Goal: Check status: Check status

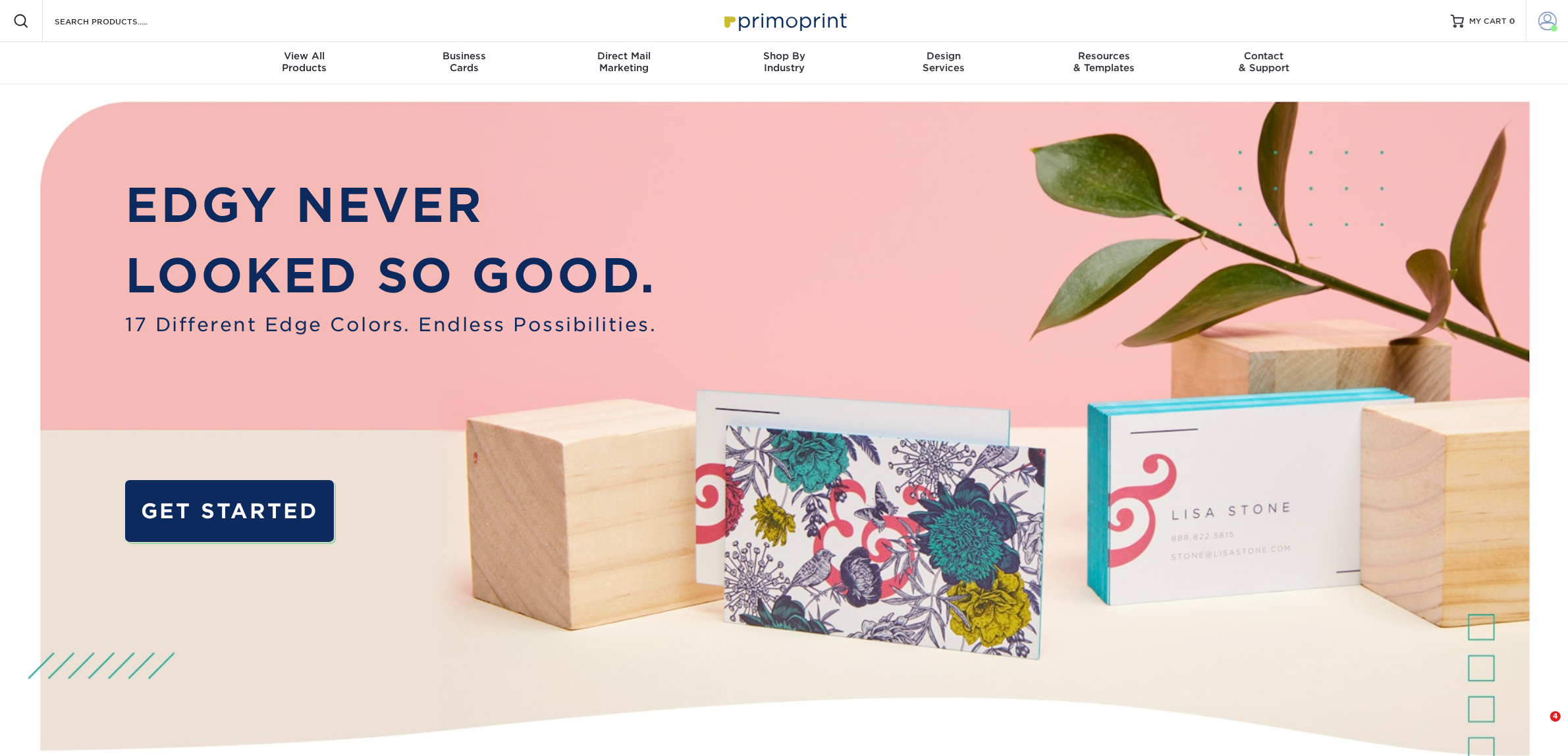
click at [1554, 21] on span at bounding box center [1547, 21] width 18 height 18
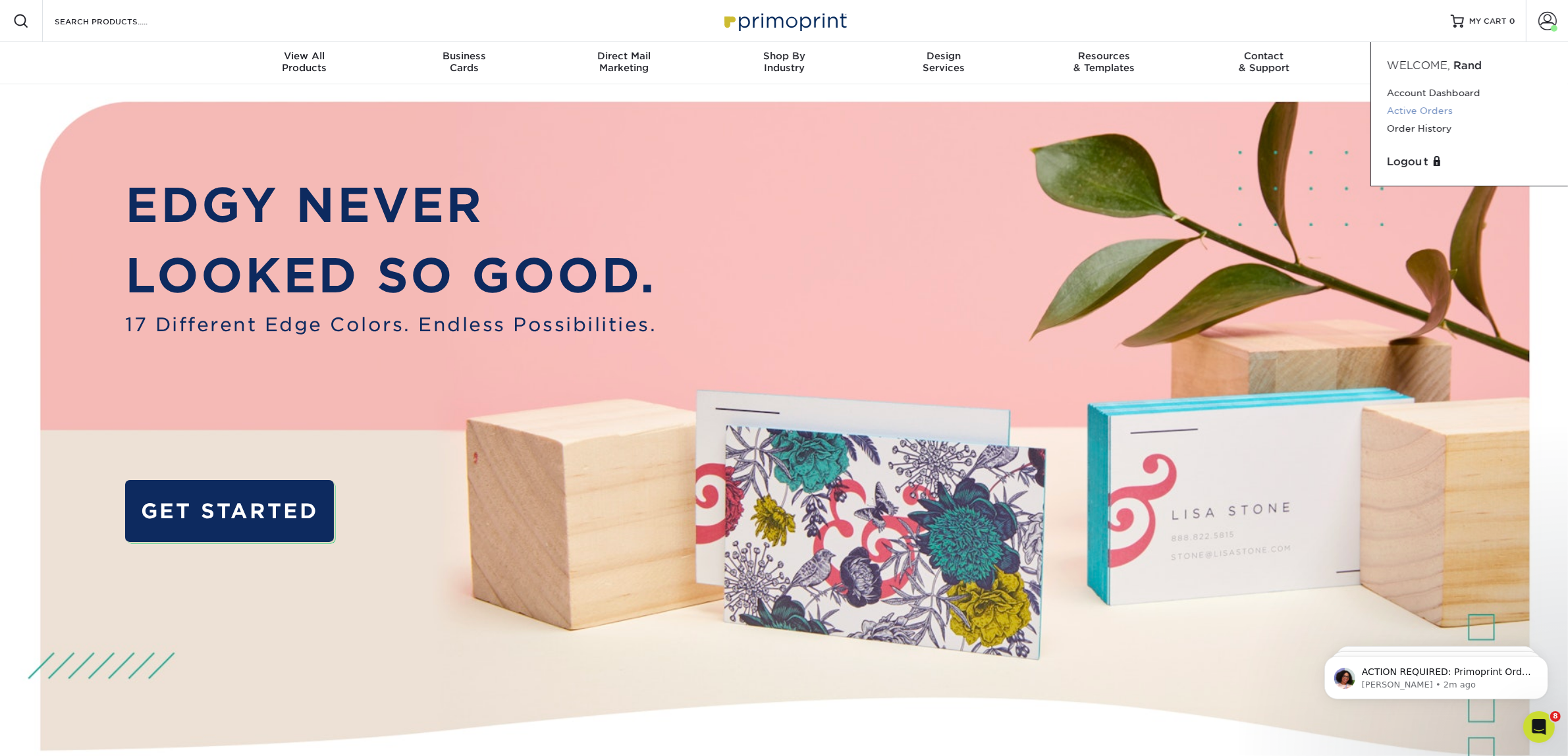
click at [1422, 107] on link "Active Orders" at bounding box center [1470, 111] width 165 height 18
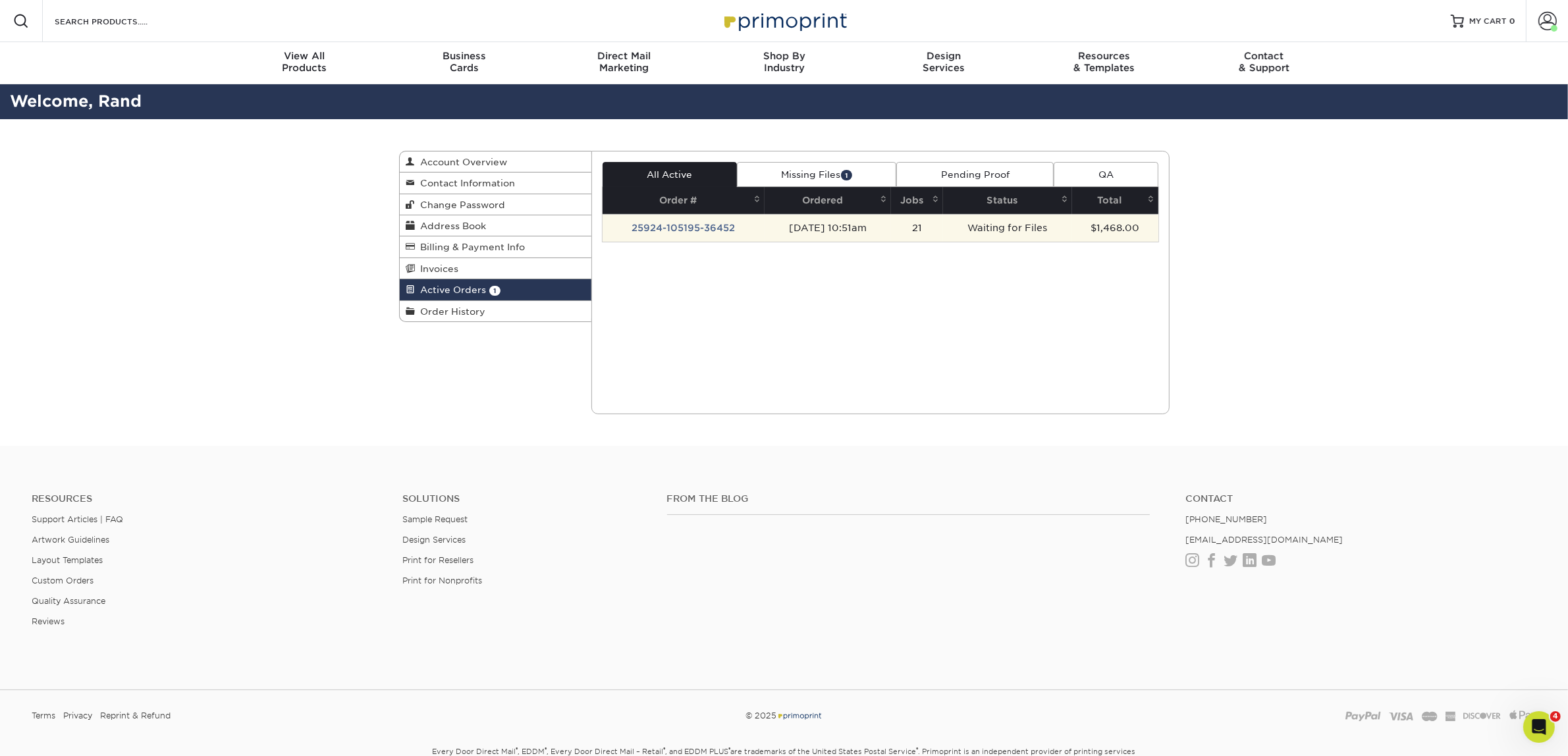
click at [705, 234] on td "25924-105195-36452" at bounding box center [683, 228] width 162 height 28
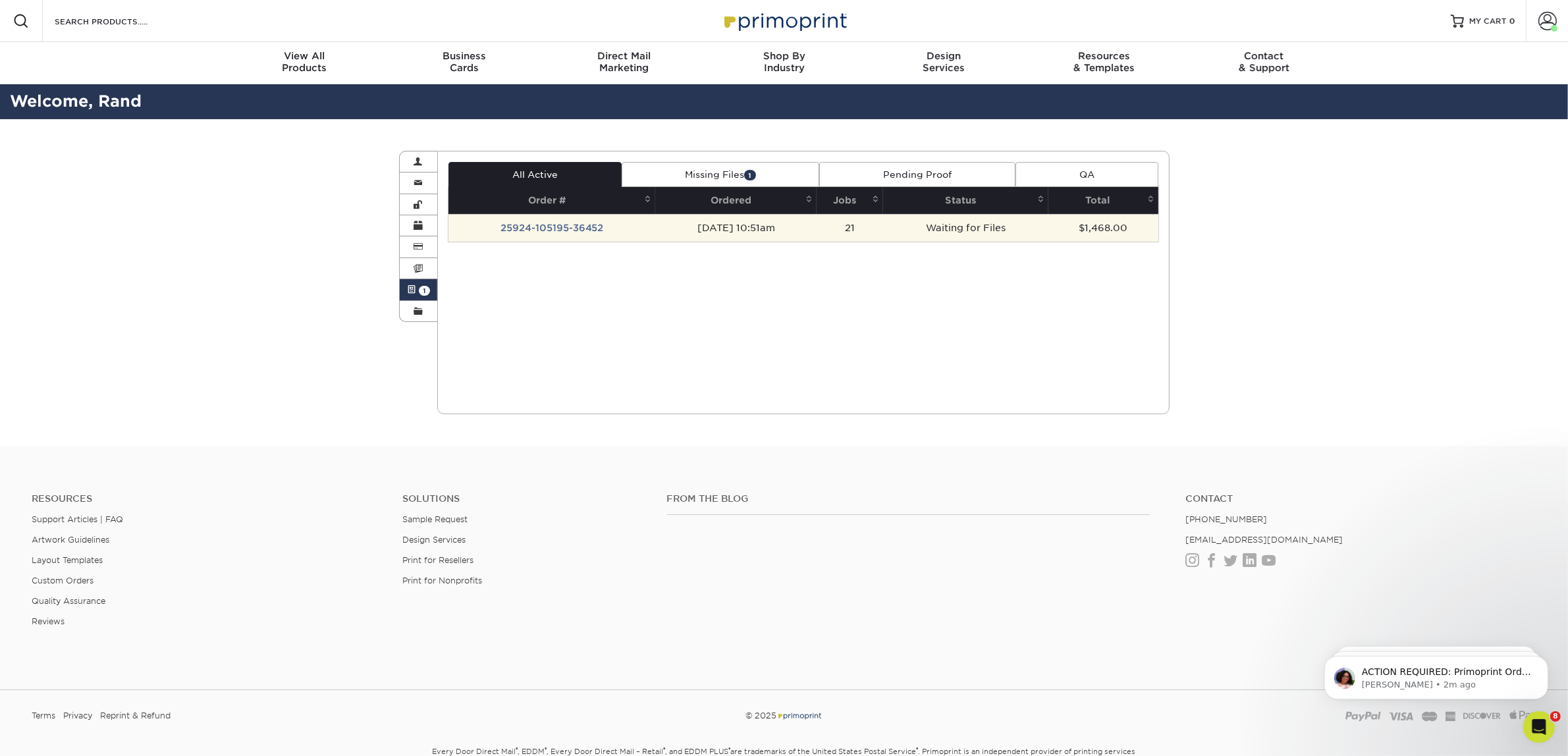
click at [705, 234] on td "[DATE] 10:51am" at bounding box center [736, 228] width 161 height 28
click at [908, 222] on div "All Active Missing Files 1 Pending Proof QA Order # Ordered Jobs Status Total 21" at bounding box center [803, 203] width 711 height 82
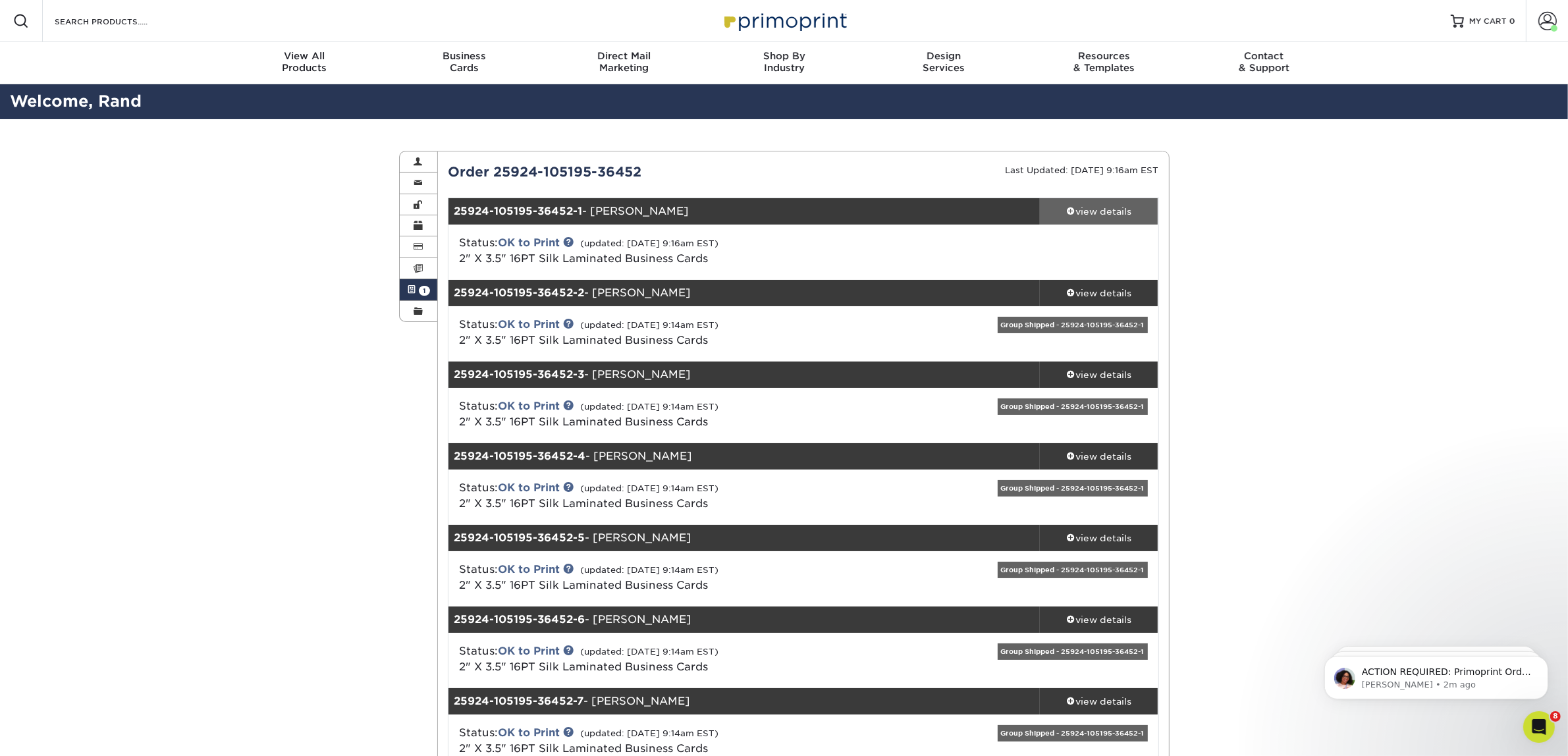
click at [1107, 208] on div "view details" at bounding box center [1099, 211] width 118 height 13
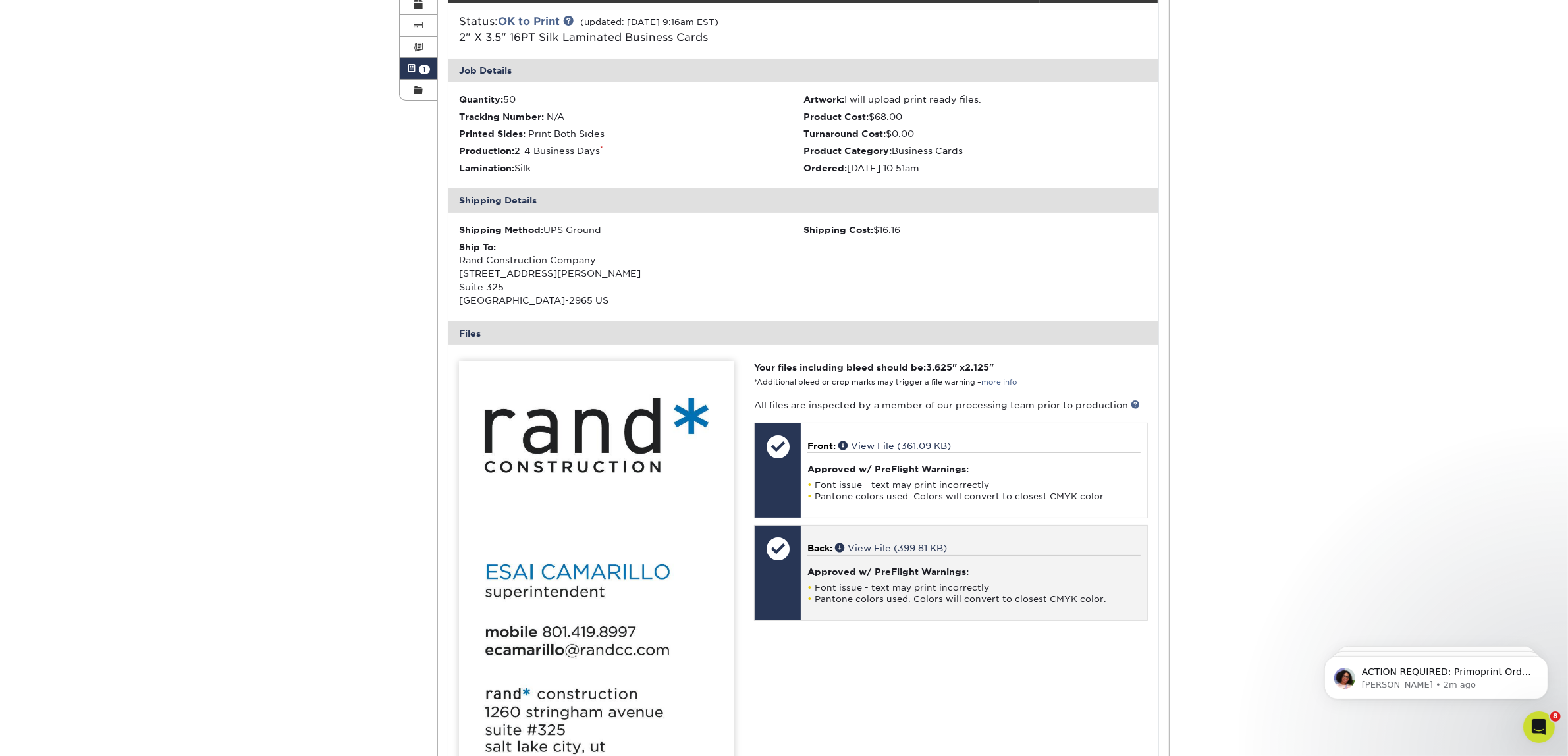
scroll to position [412, 0]
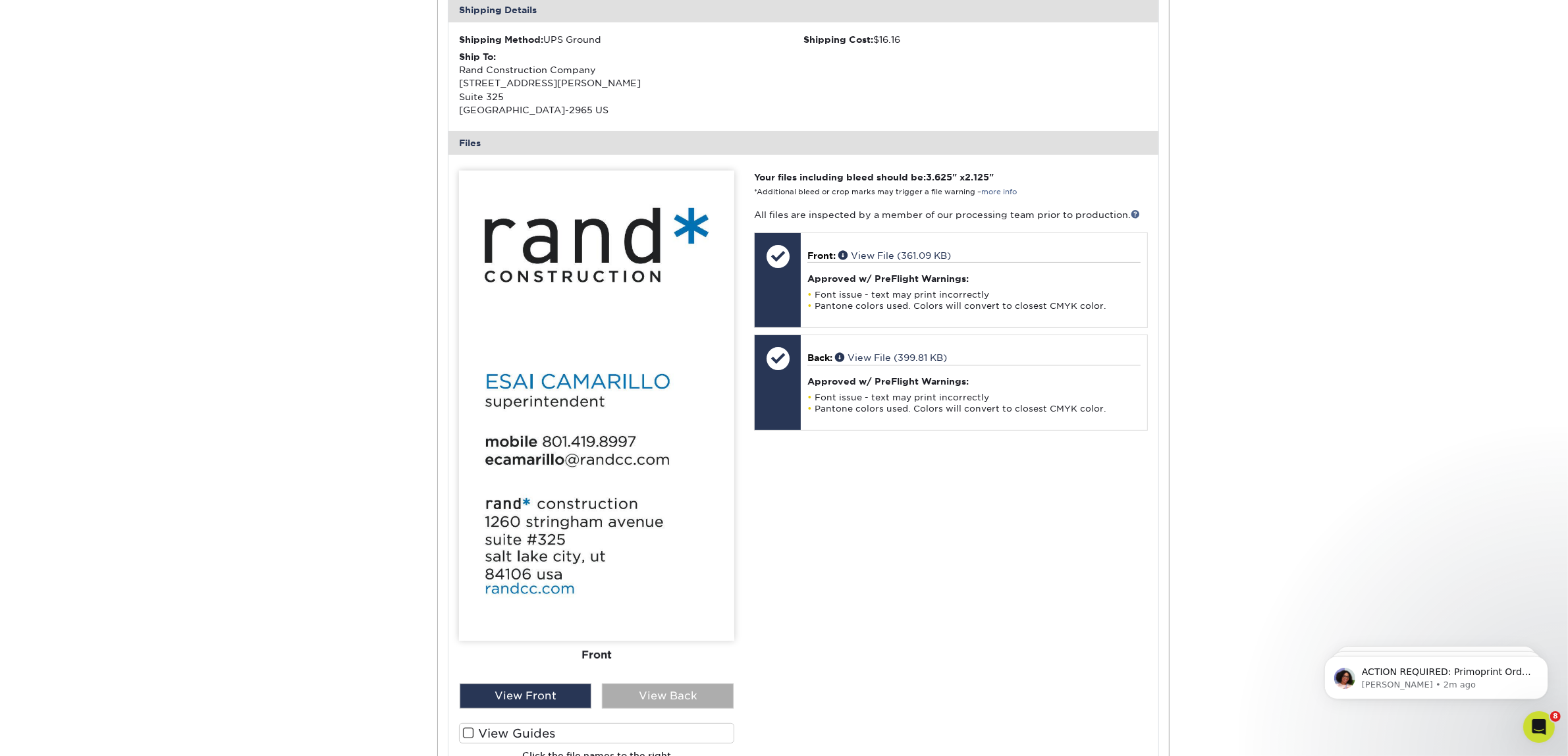
click at [606, 694] on div "View Back" at bounding box center [667, 695] width 132 height 25
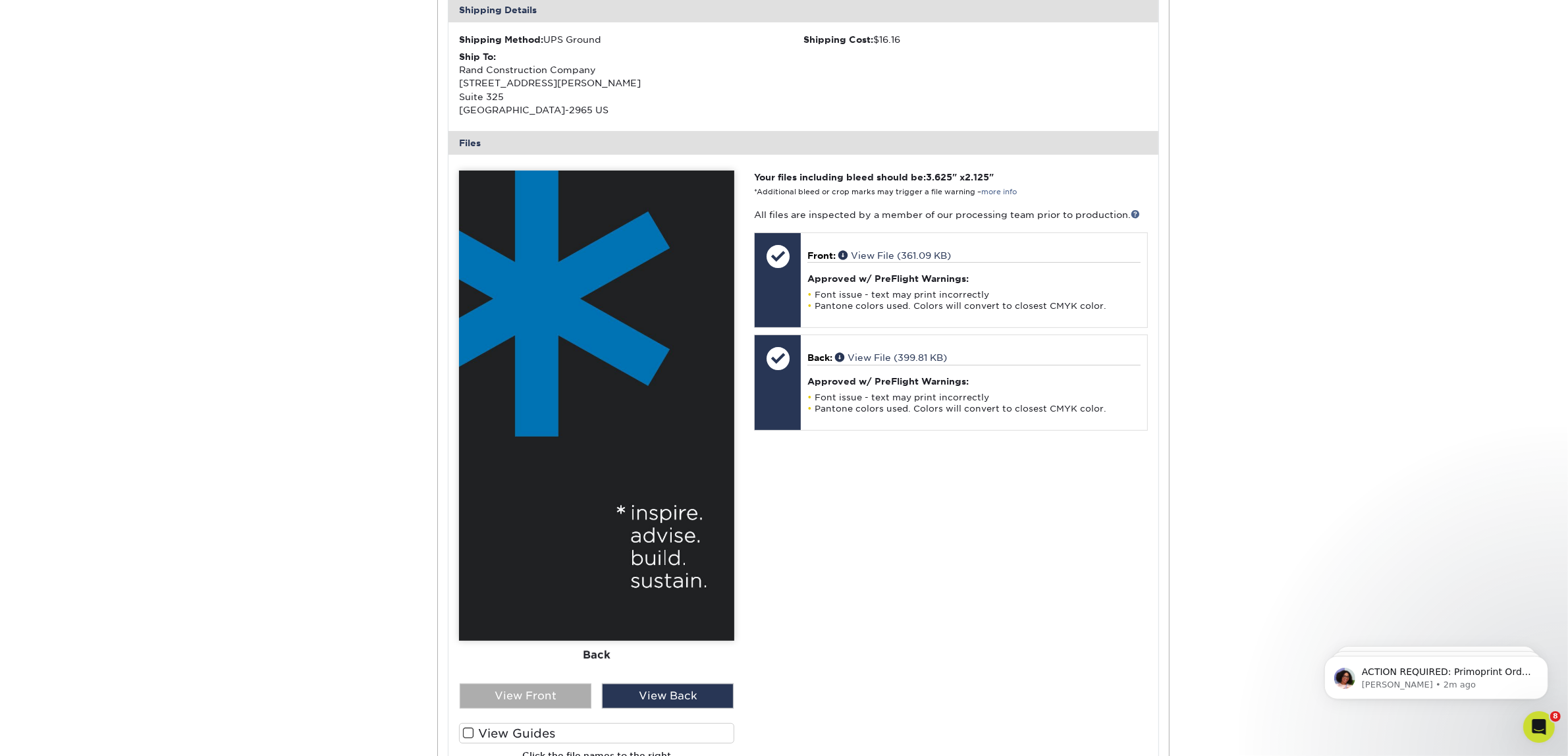
click at [552, 696] on div "View Front" at bounding box center [525, 695] width 132 height 25
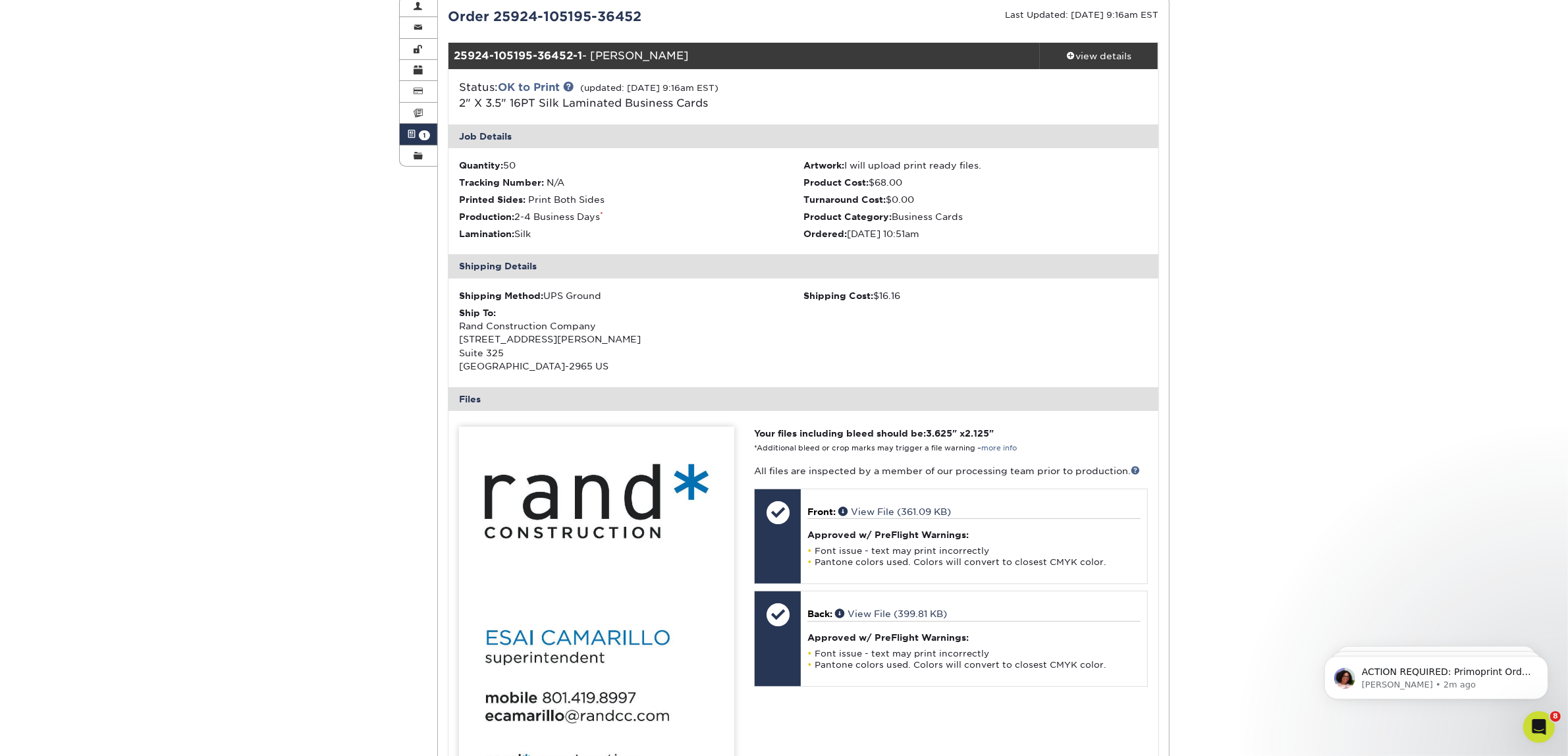
scroll to position [0, 0]
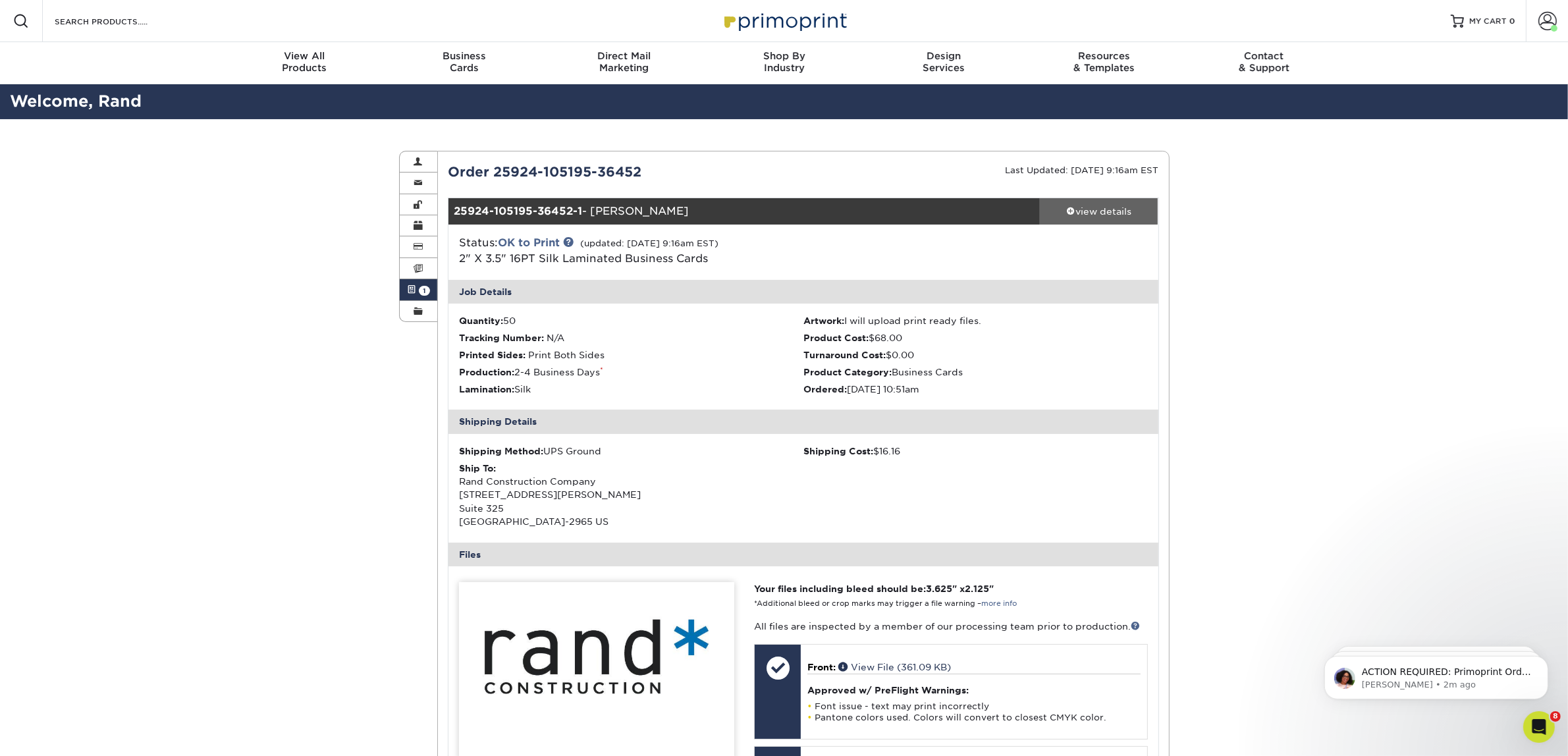
click at [1081, 212] on div "view details" at bounding box center [1099, 211] width 118 height 13
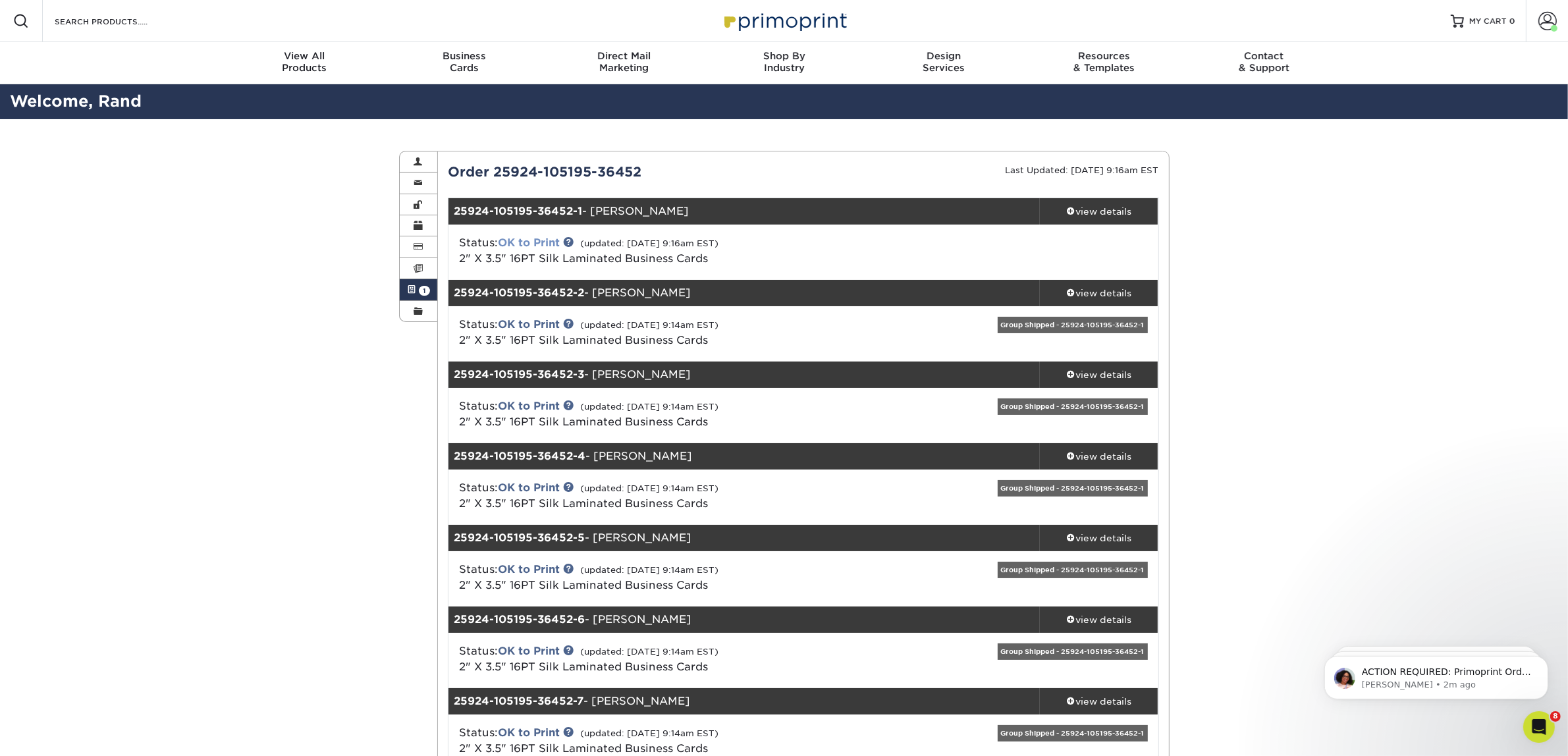
click at [540, 241] on link "OK to Print" at bounding box center [528, 243] width 62 height 13
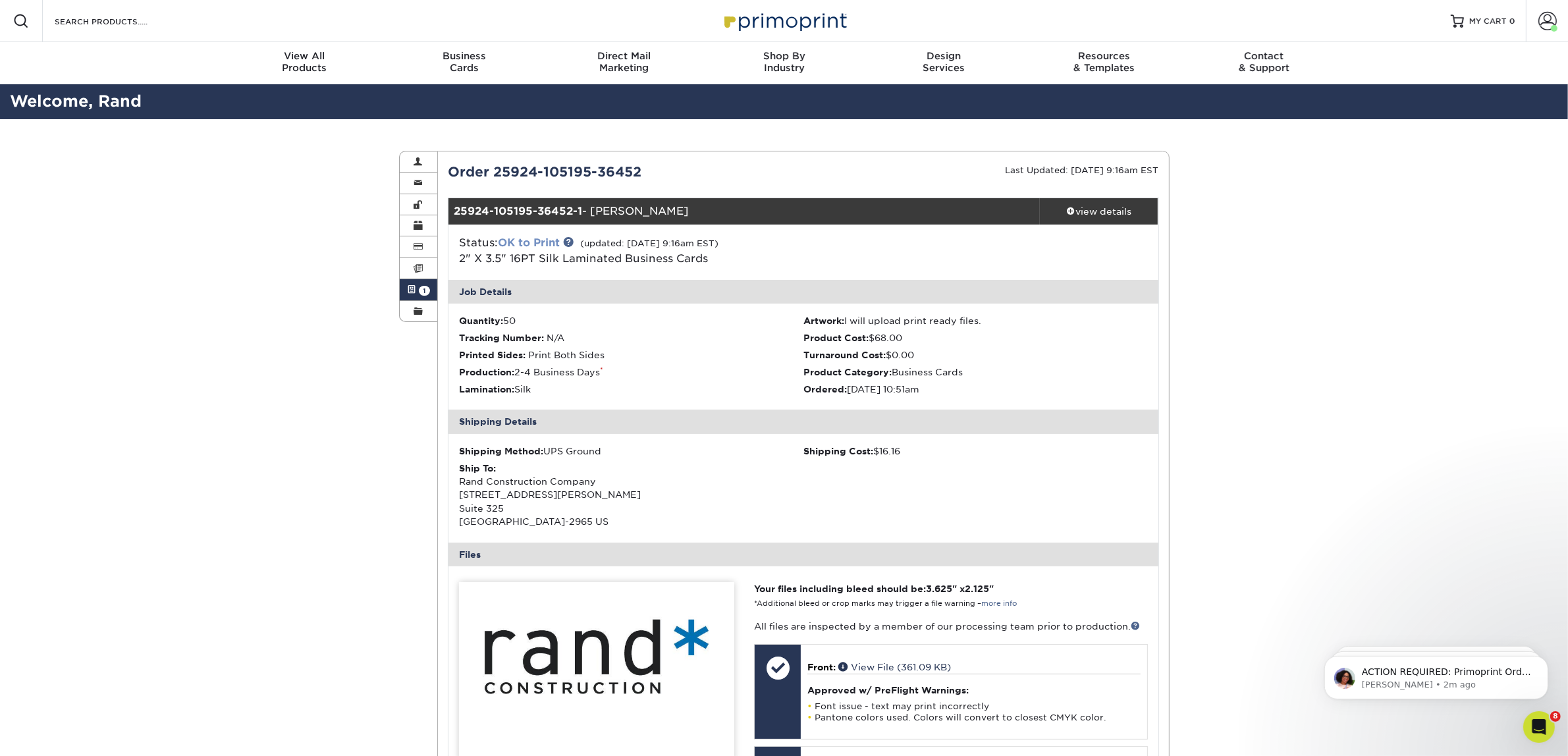
click at [537, 247] on link "OK to Print" at bounding box center [528, 243] width 62 height 13
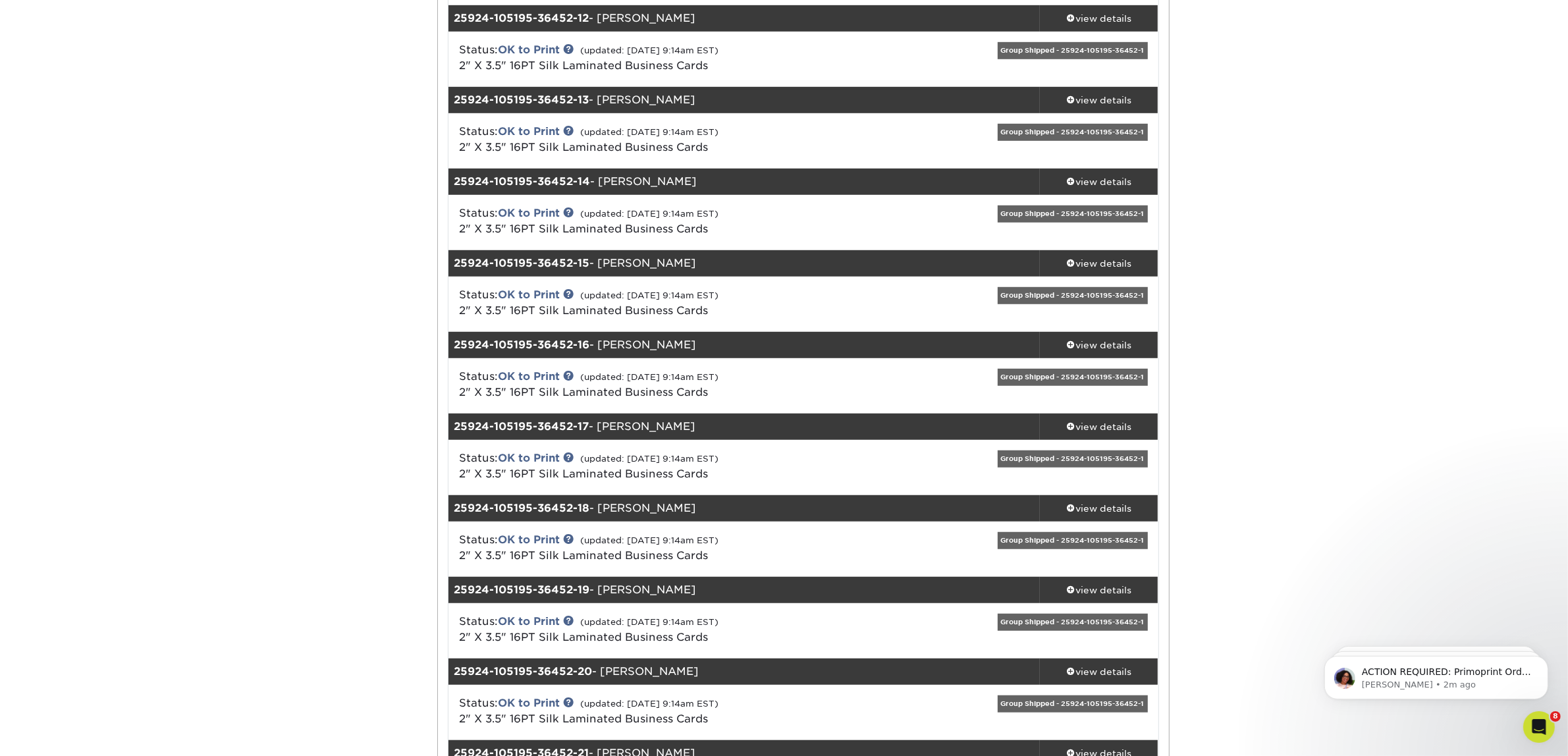
scroll to position [823, 0]
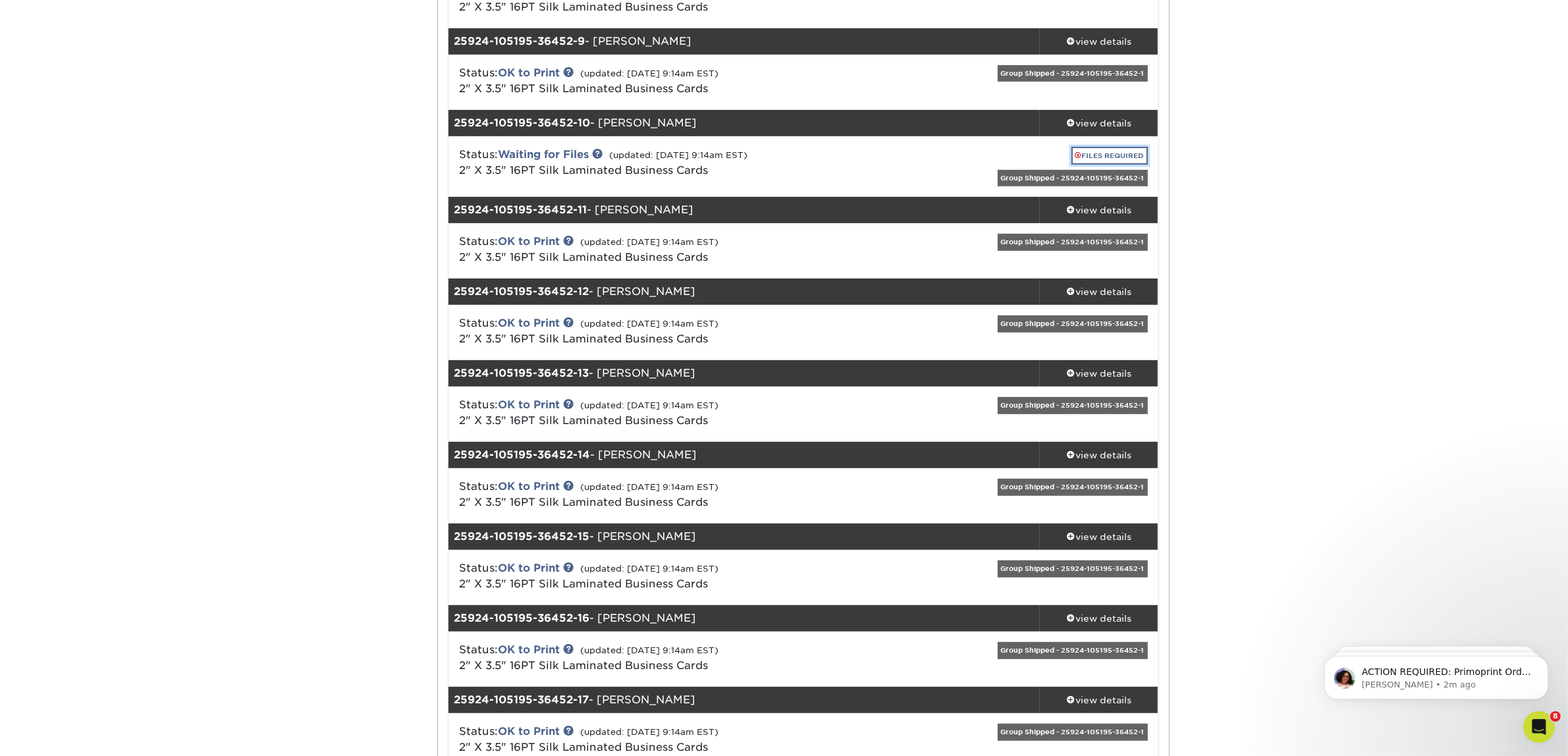
click at [1114, 152] on link "FILES REQUIRED" at bounding box center [1110, 156] width 77 height 18
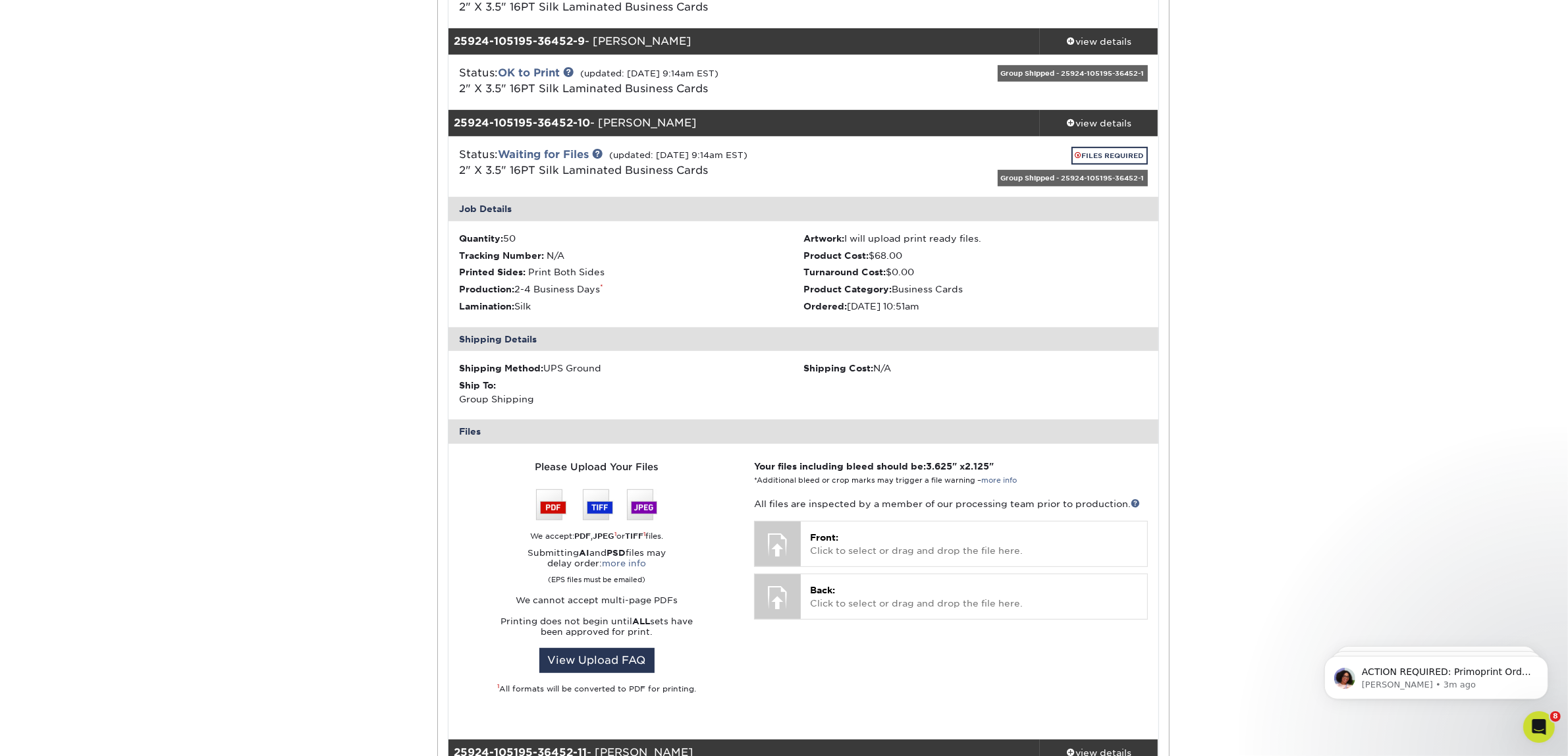
drag, startPoint x: 1485, startPoint y: 114, endPoint x: 1482, endPoint y: 66, distance: 48.1
click at [1482, 66] on div "Active Orders Account Overview Contact Information Change Password Address Book…" at bounding box center [784, 551] width 1568 height 2510
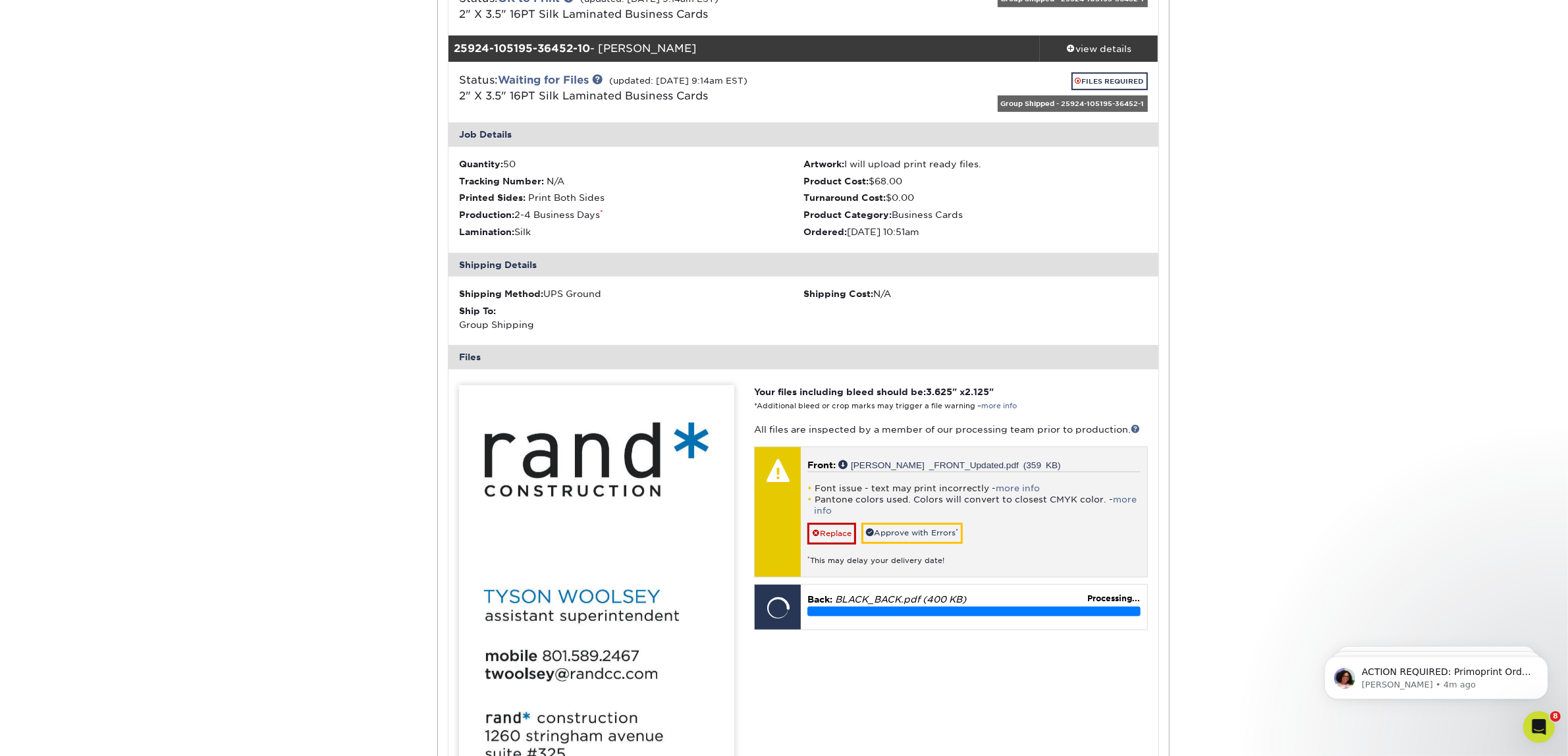
scroll to position [988, 0]
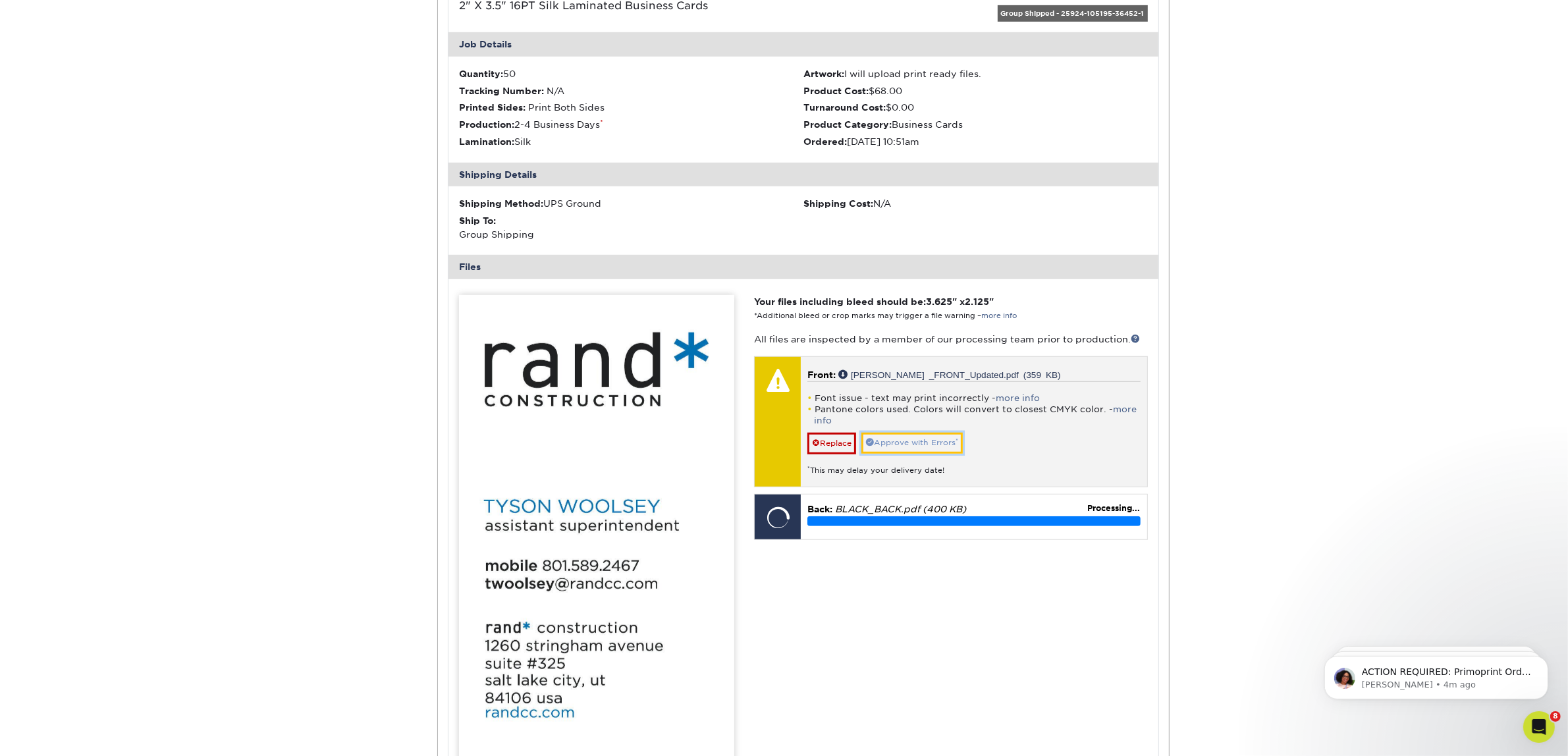
click at [893, 442] on link "Approve with Errors *" at bounding box center [912, 443] width 101 height 21
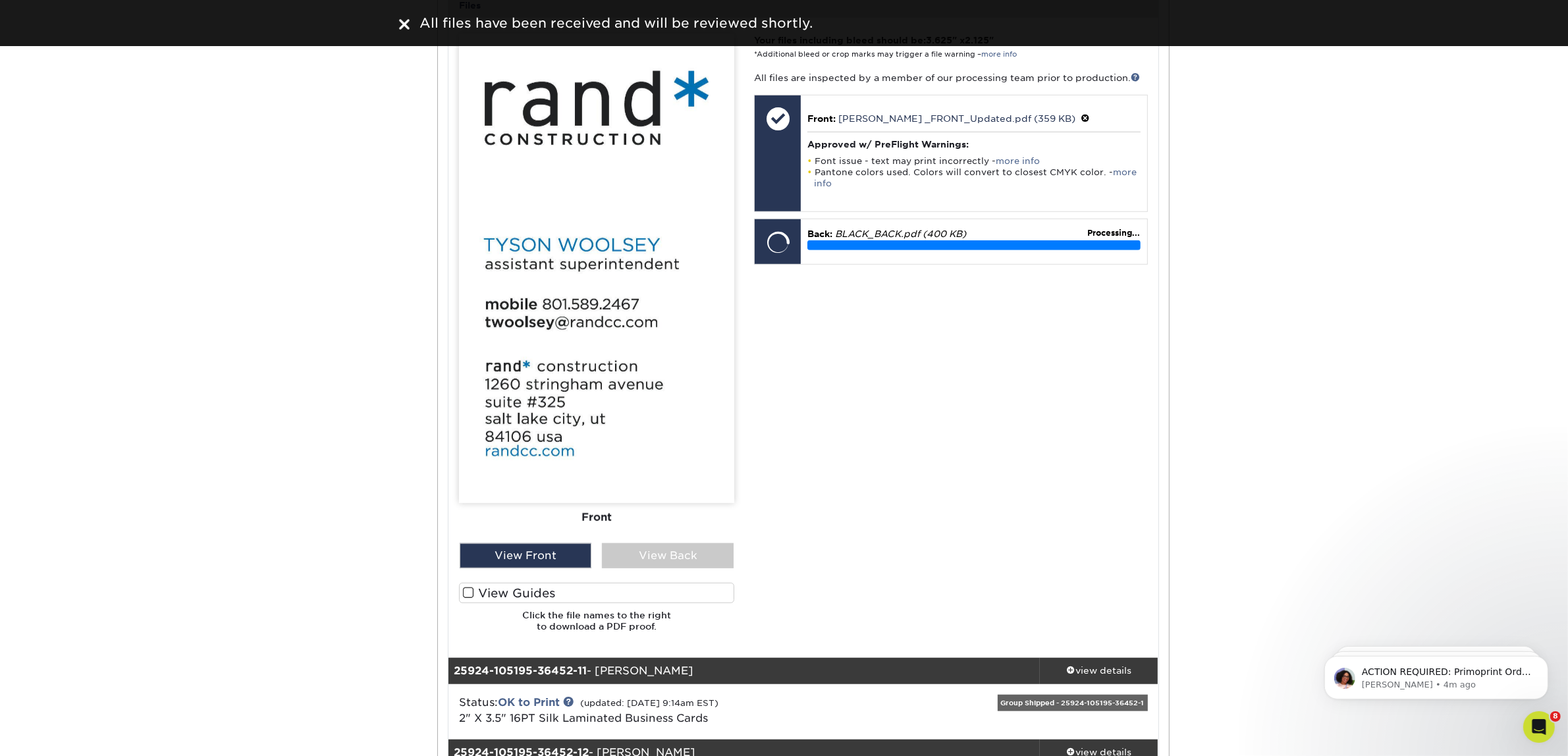
scroll to position [1317, 0]
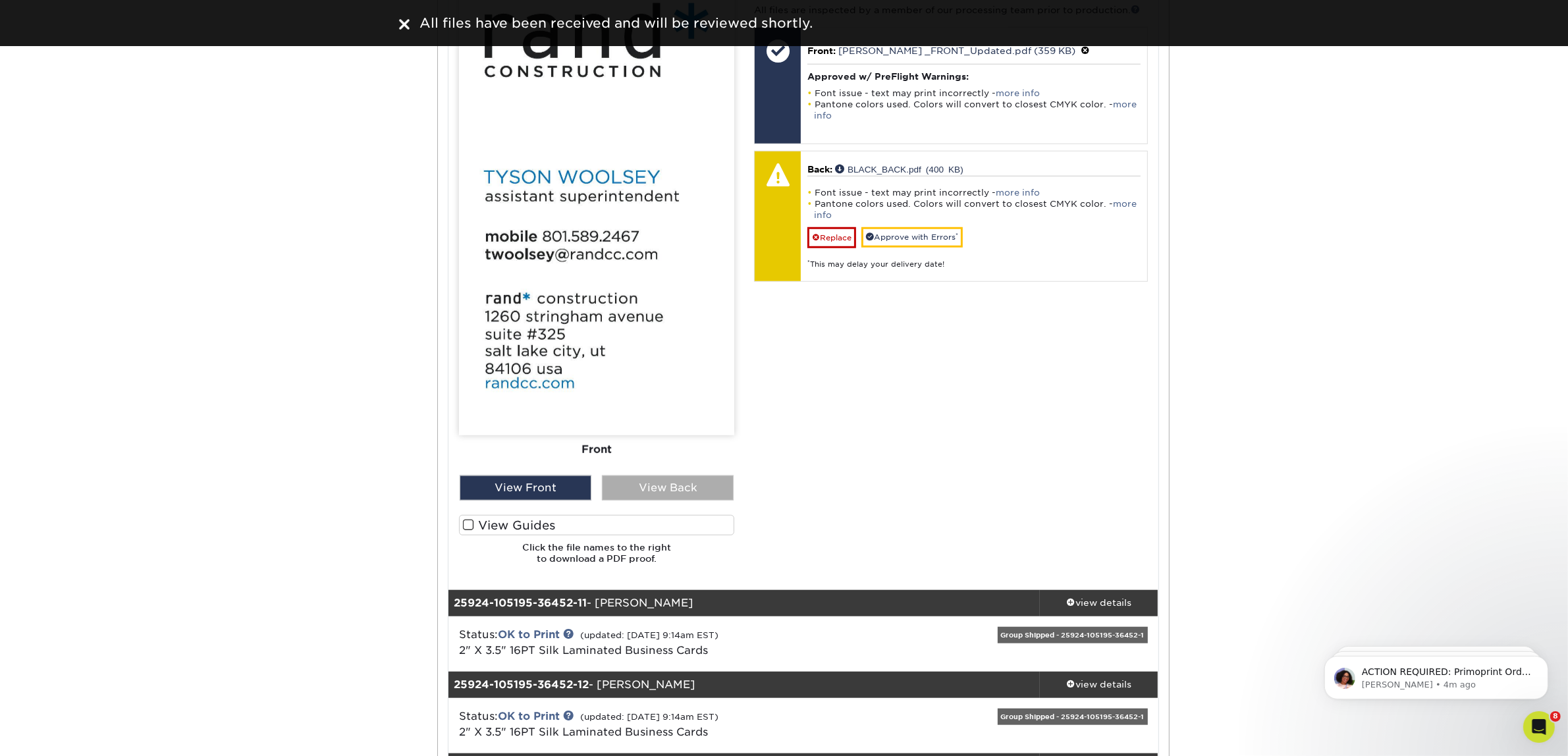
click at [700, 479] on div "View Back" at bounding box center [667, 487] width 132 height 25
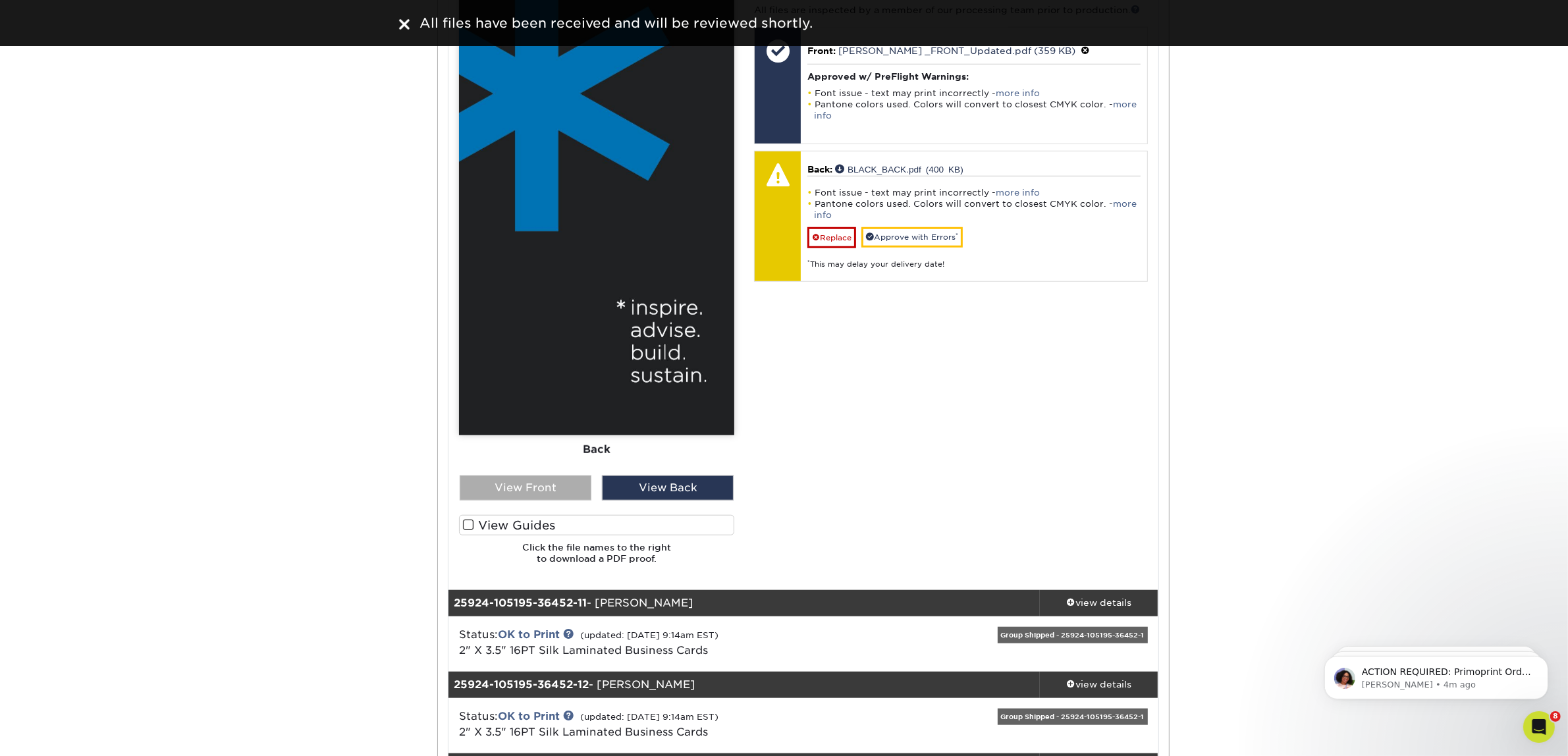
click at [511, 492] on div "View Front" at bounding box center [525, 487] width 132 height 25
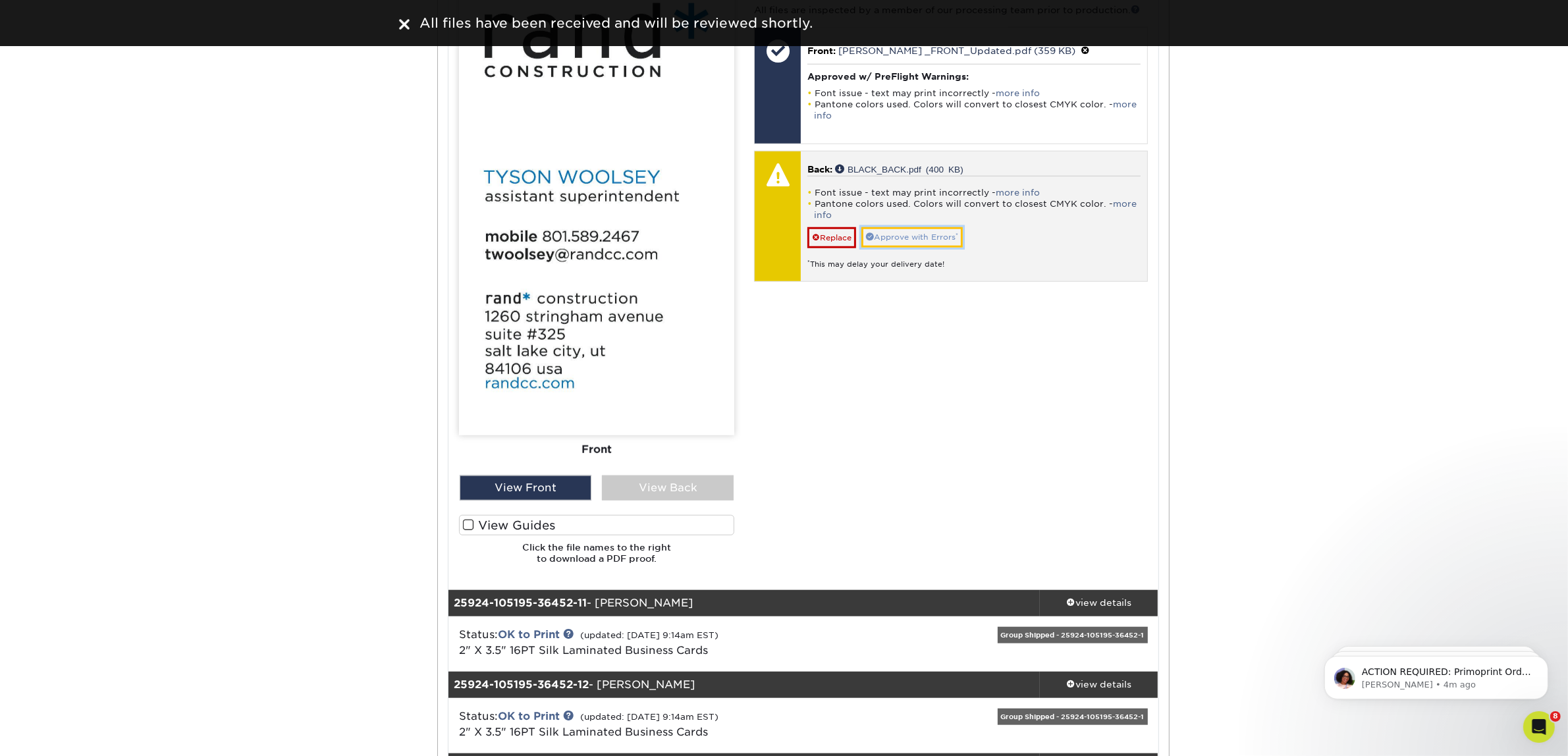
click at [893, 245] on link "Approve with Errors *" at bounding box center [912, 237] width 101 height 21
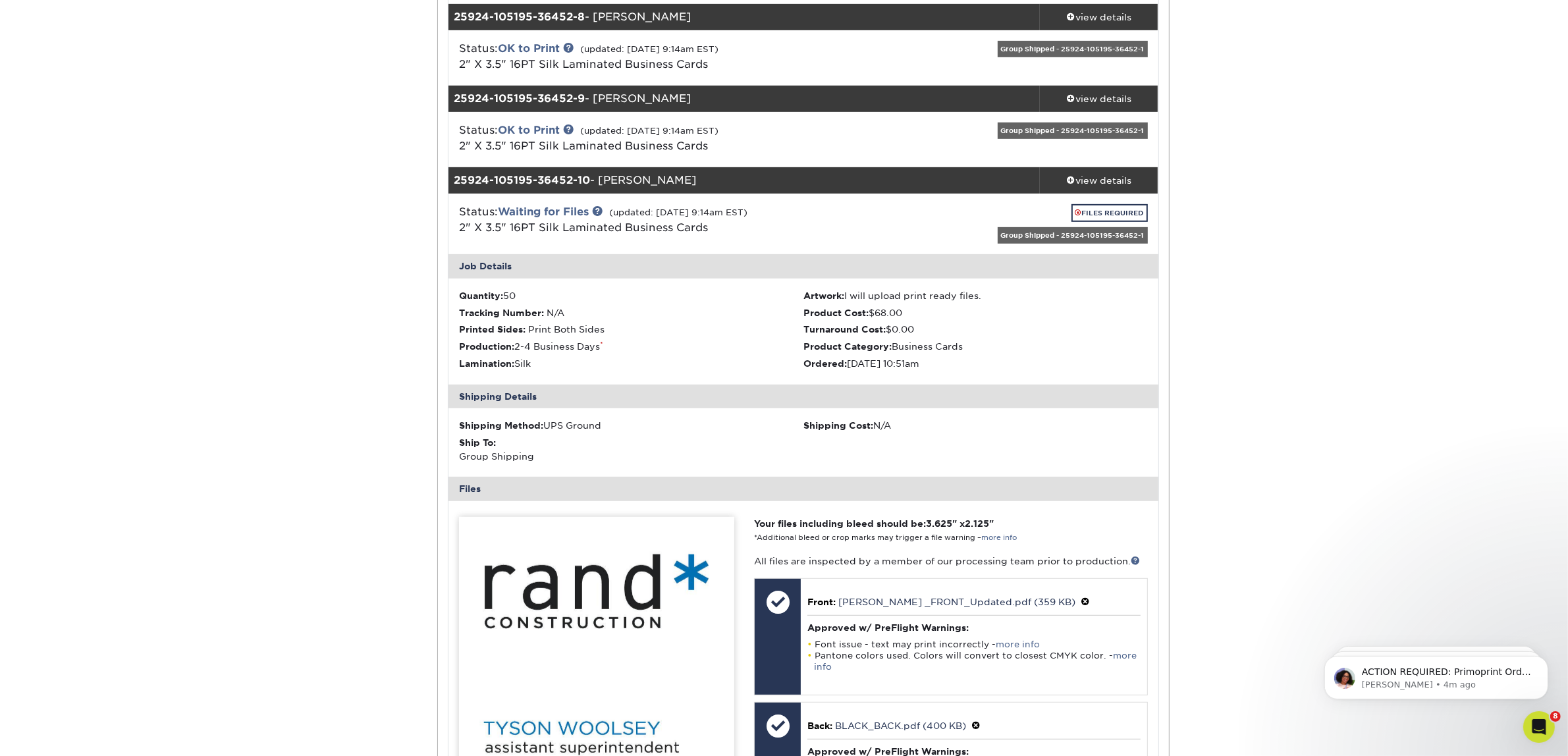
scroll to position [741, 0]
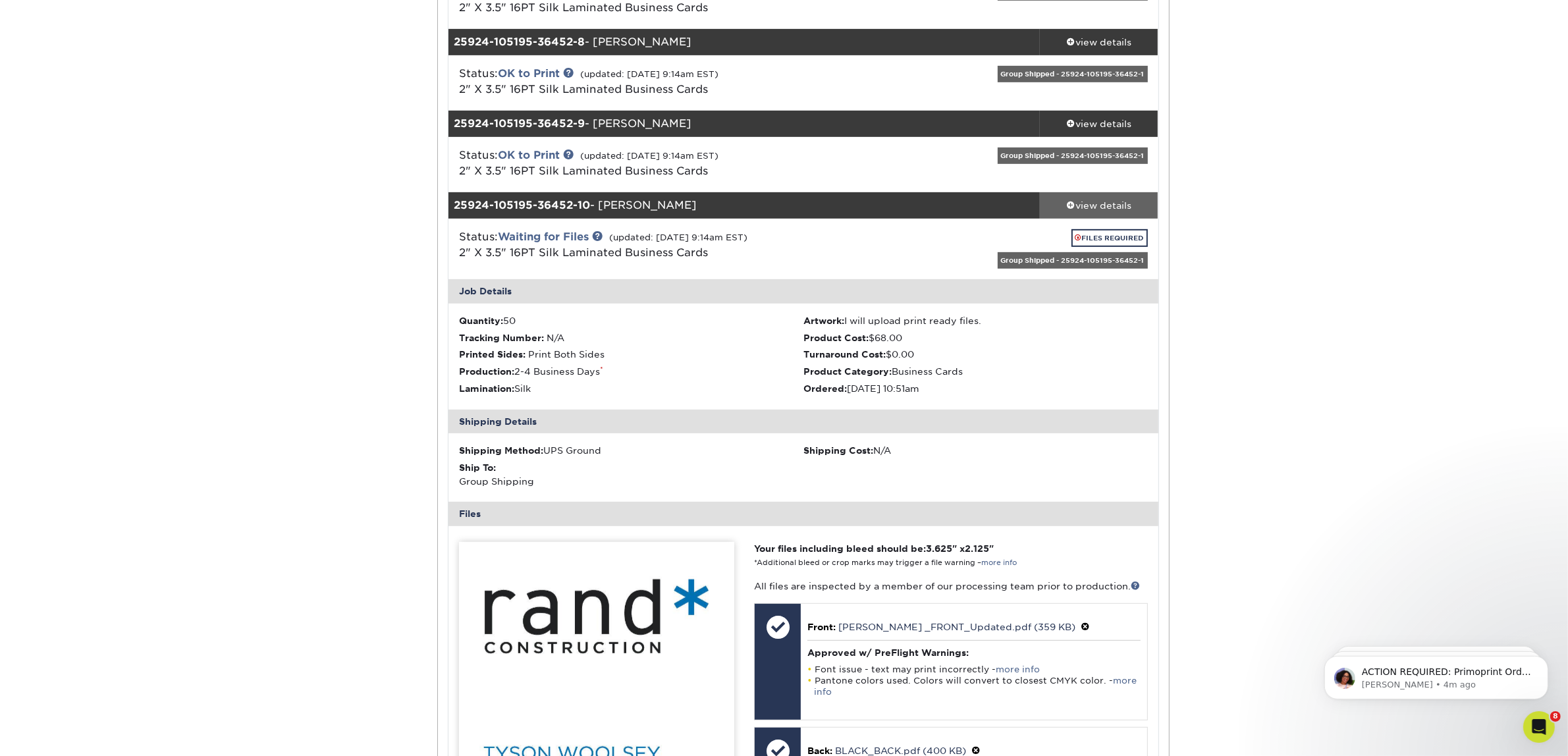
click at [1076, 204] on div "view details" at bounding box center [1099, 205] width 118 height 13
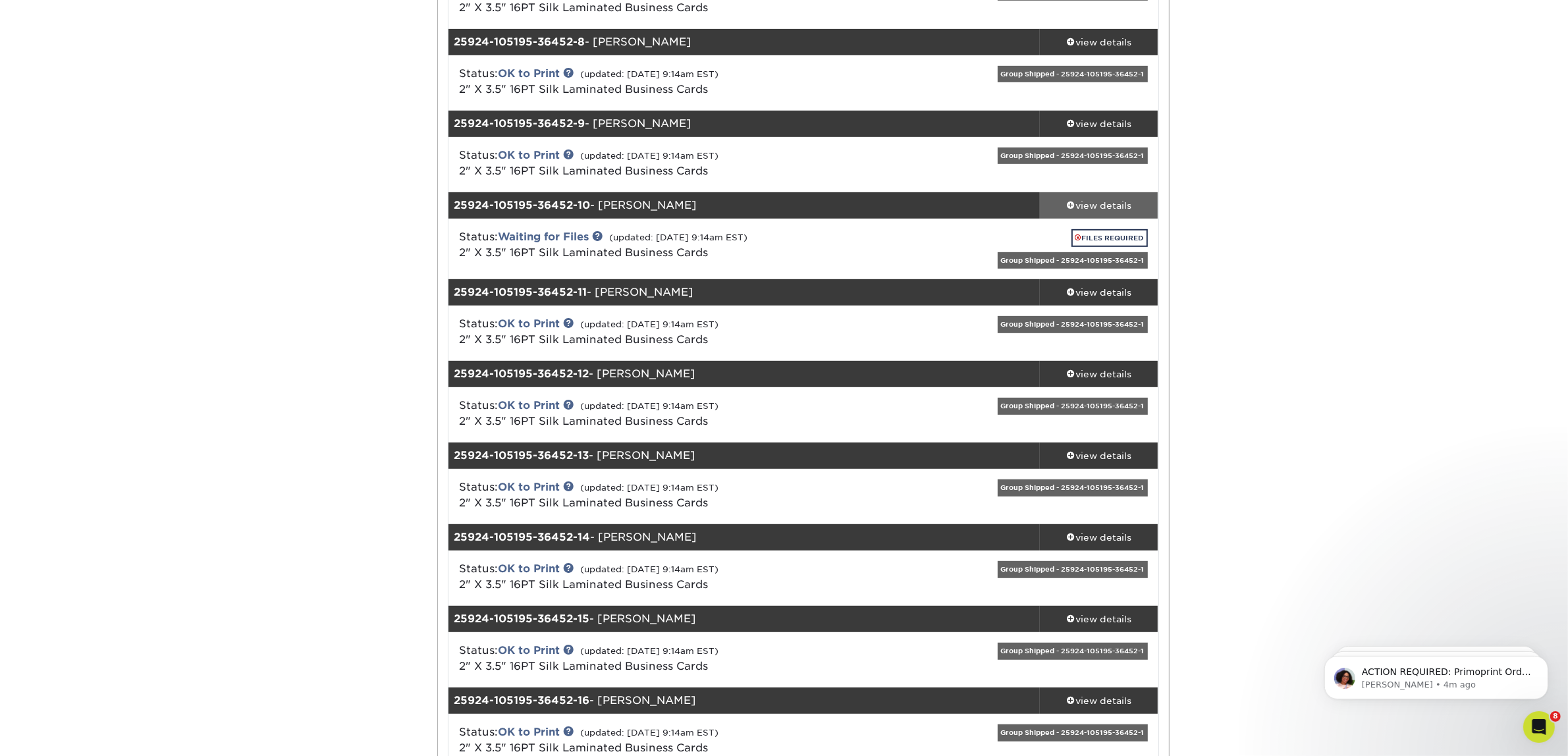
click at [1112, 205] on div "view details" at bounding box center [1099, 205] width 118 height 13
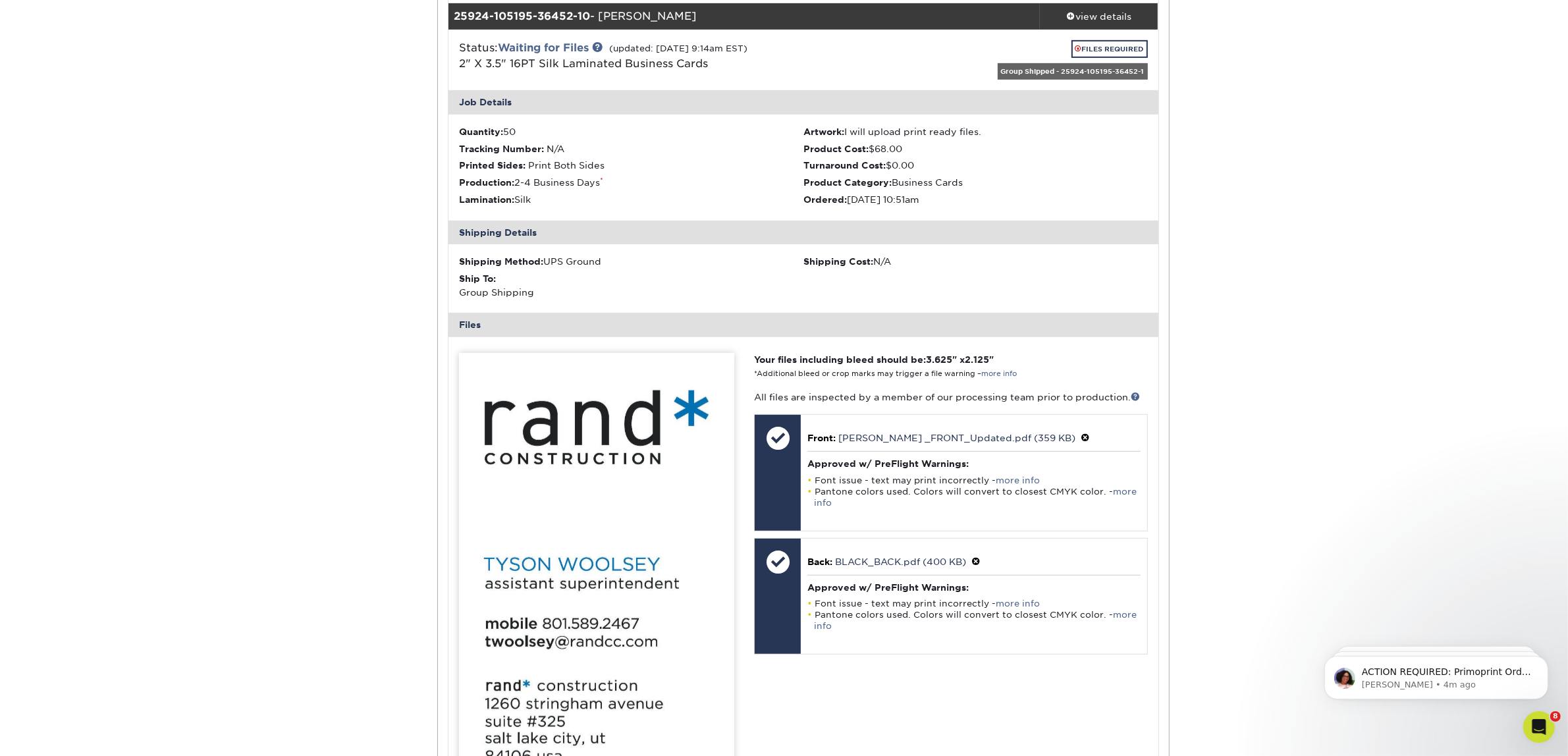
scroll to position [1235, 0]
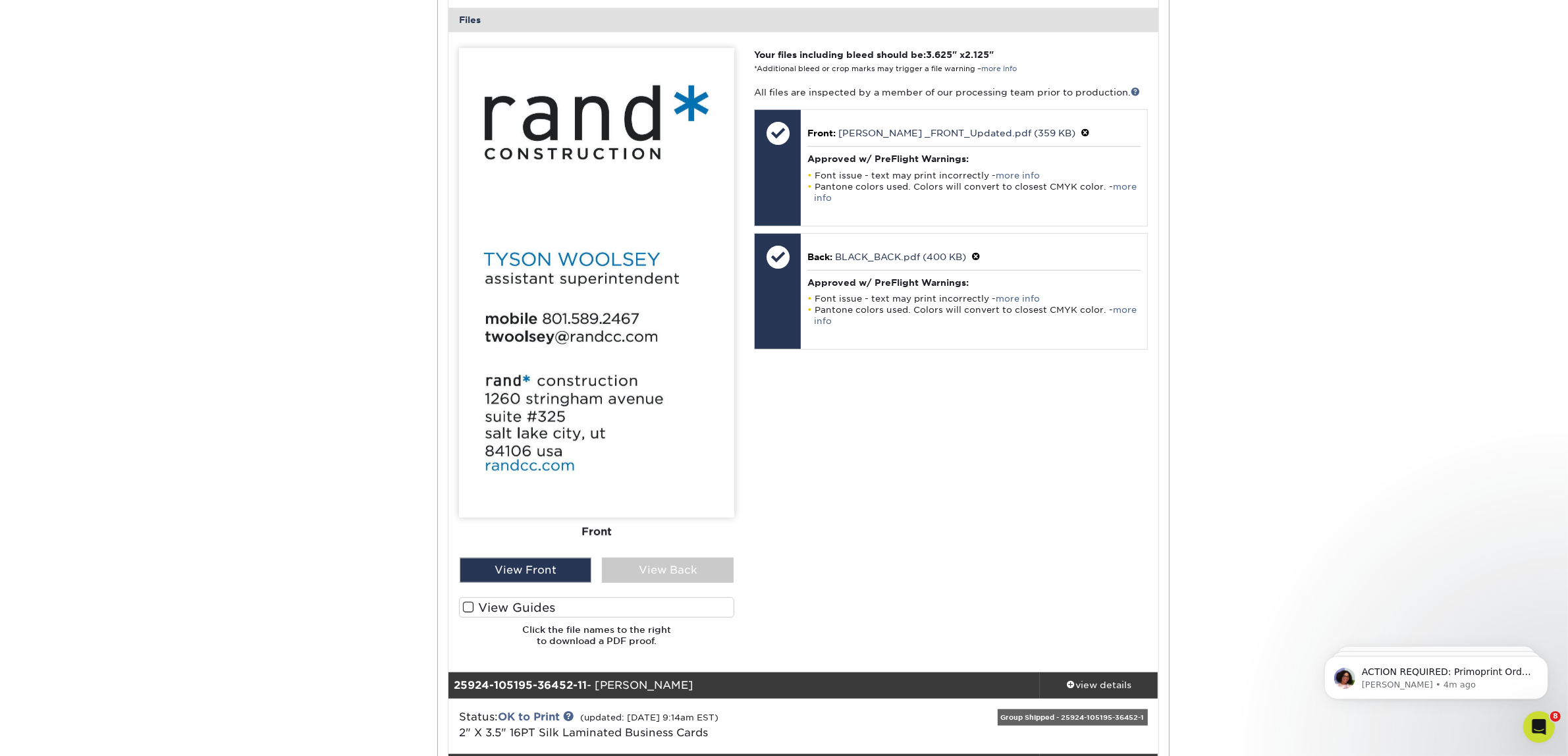
click at [961, 505] on div "Your files including bleed should be: 3.625 " x 2.125 " *Additional bleed or cr…" at bounding box center [950, 352] width 413 height 609
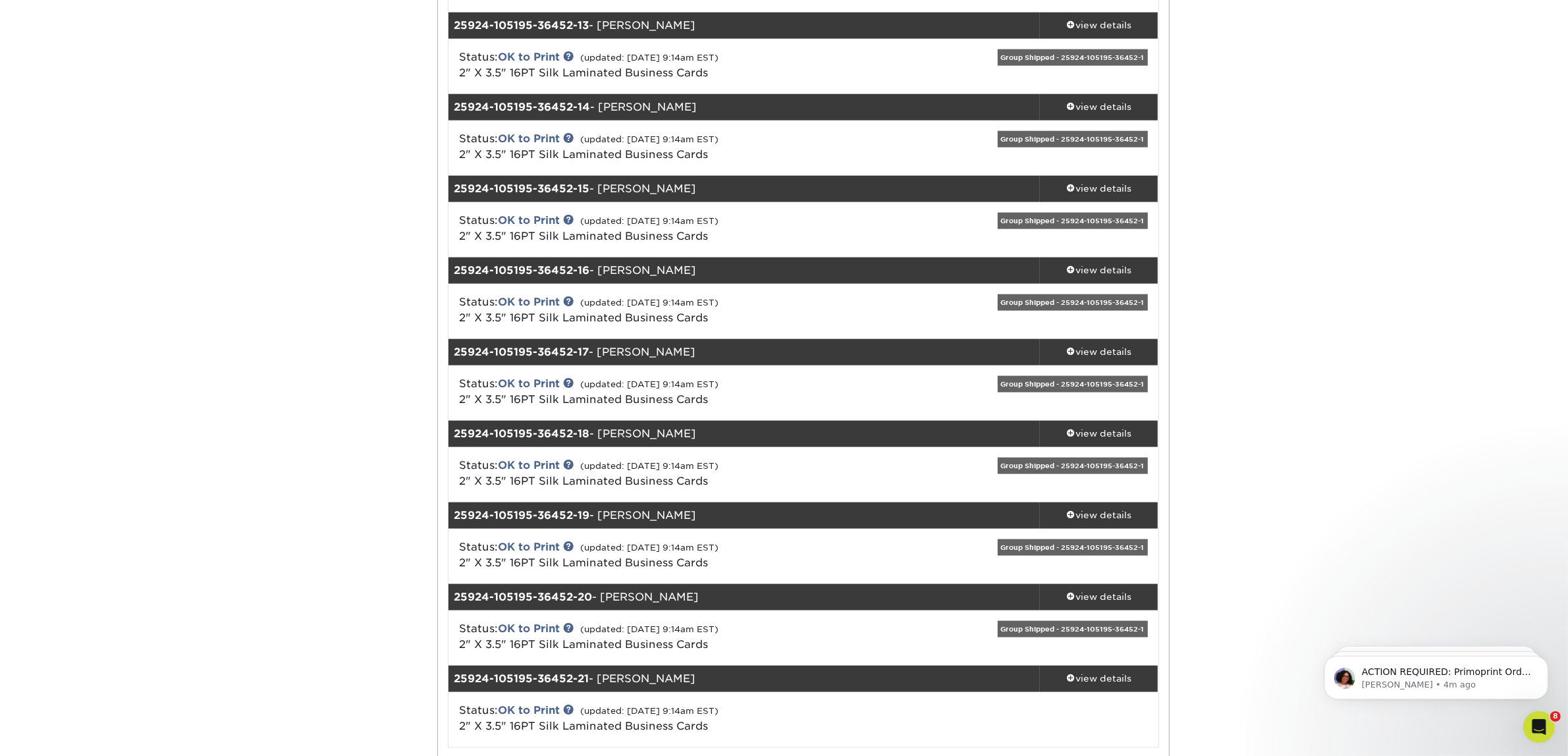
scroll to position [2601, 0]
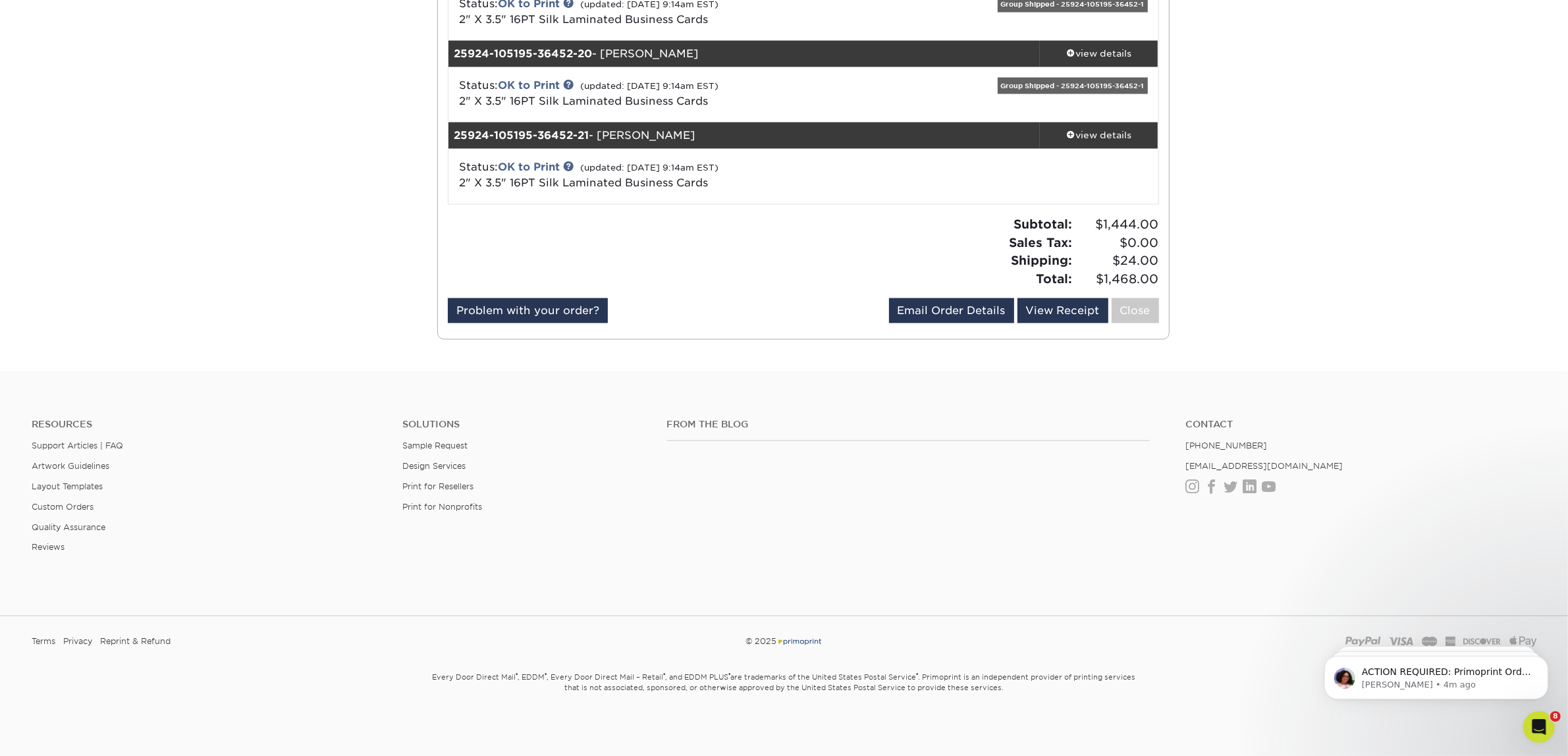
click at [736, 300] on div "Problem with your order? Email Order Details [EMAIL_ADDRESS][DOMAIN_NAME] Send …" at bounding box center [803, 313] width 711 height 30
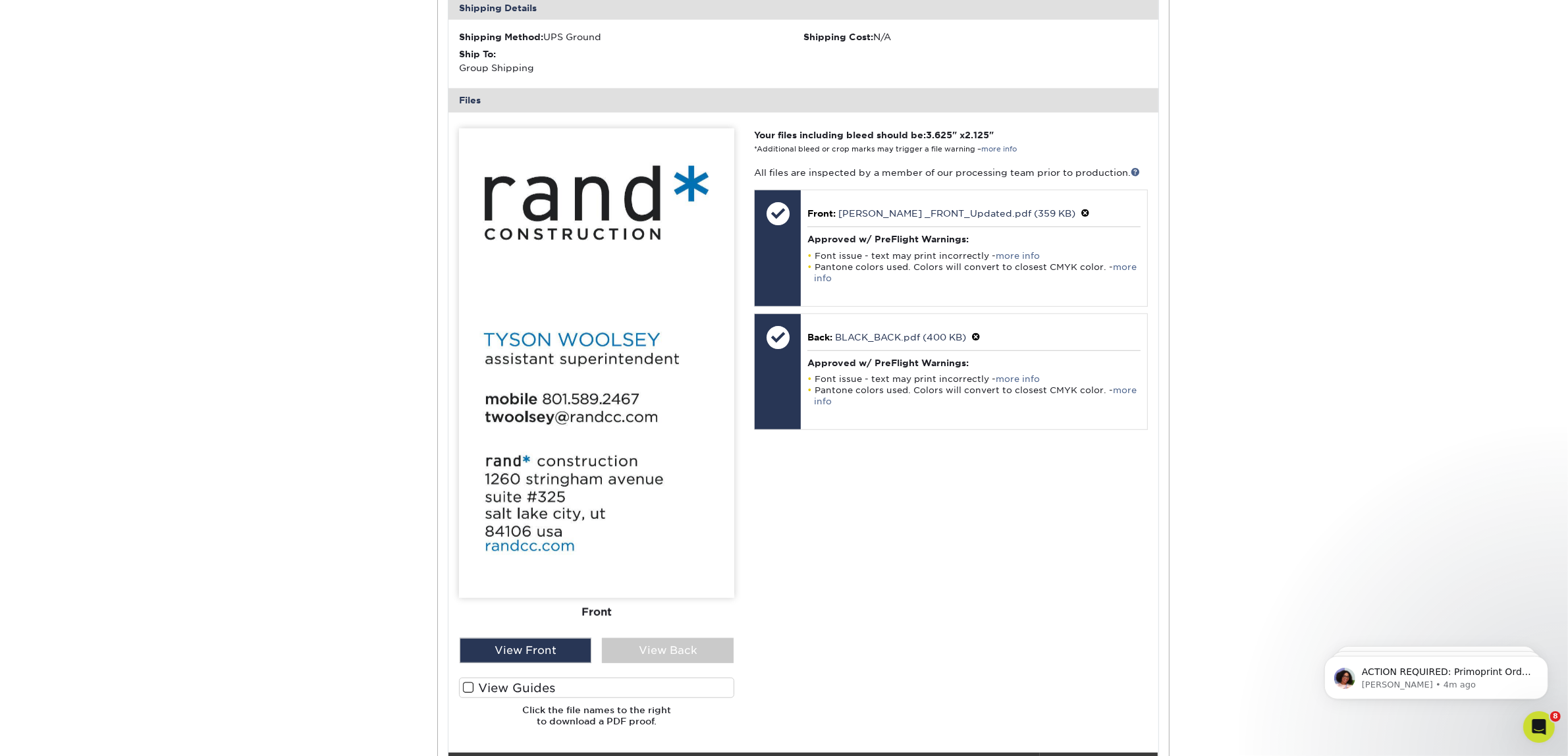
scroll to position [873, 0]
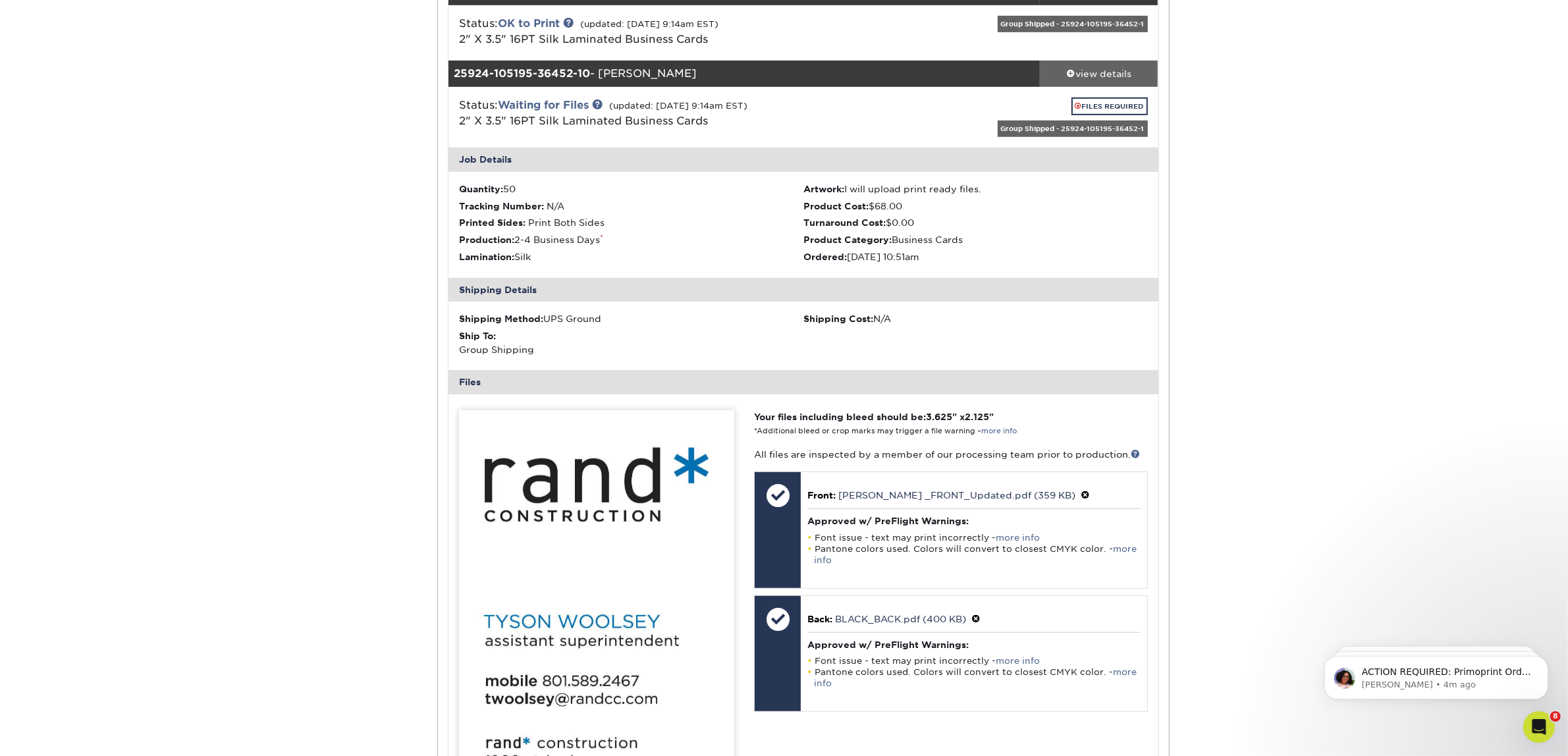
click at [1110, 76] on div "view details" at bounding box center [1099, 74] width 118 height 13
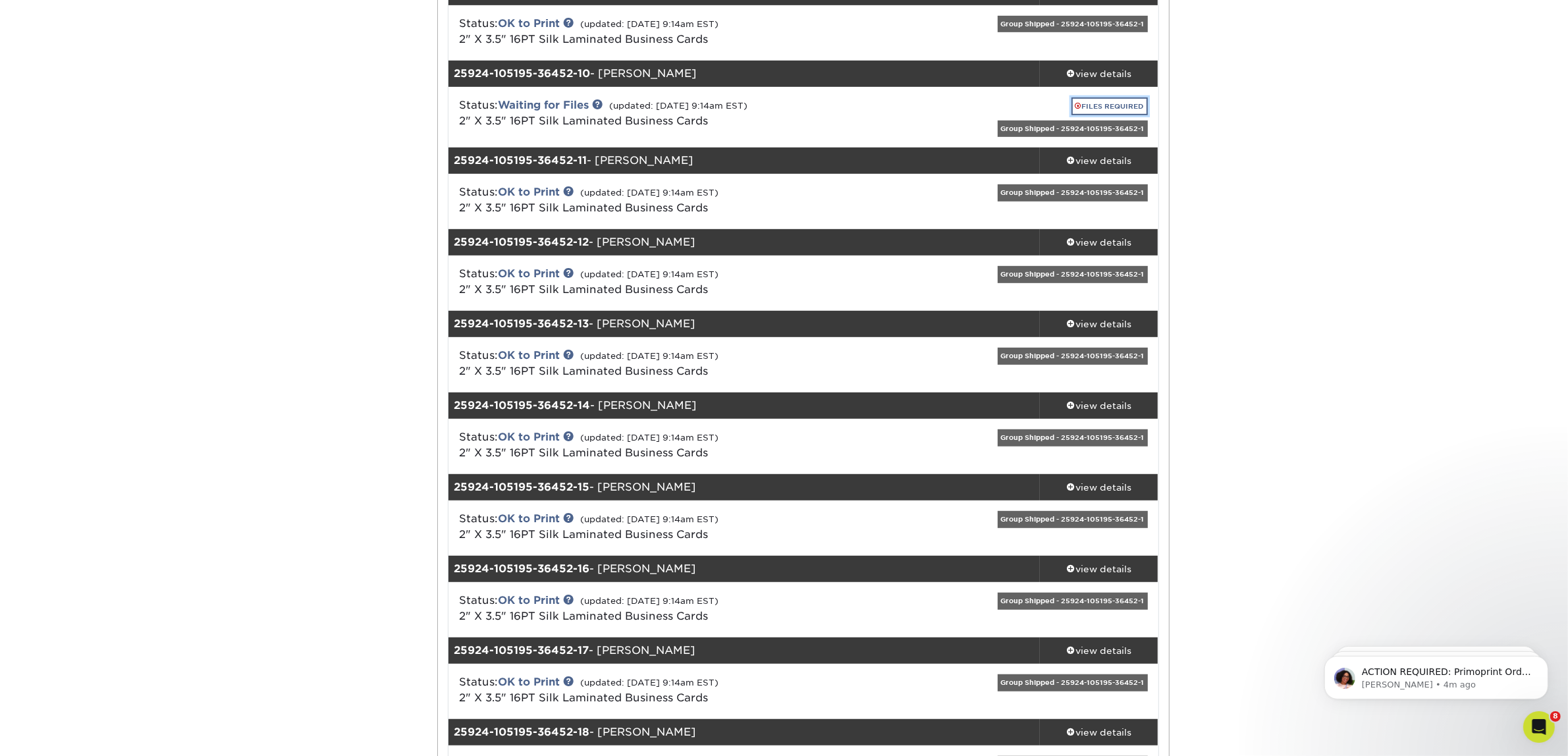
click at [1107, 105] on link "FILES REQUIRED" at bounding box center [1110, 106] width 77 height 18
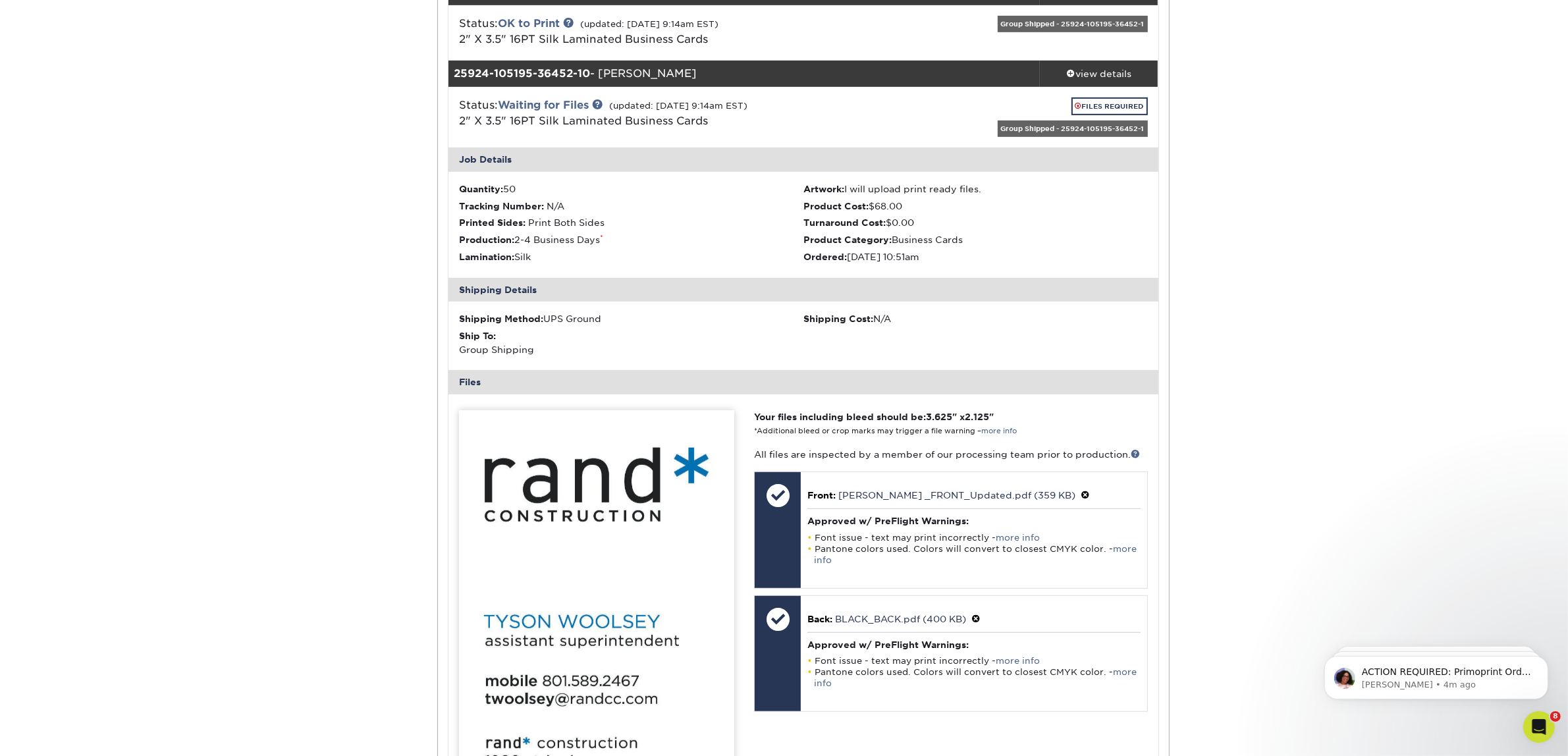
click at [903, 323] on div "Shipping Cost: N/A" at bounding box center [975, 319] width 344 height 13
click at [1255, 392] on div "Active Orders Account Overview Contact Information Change Password Address Book…" at bounding box center [784, 674] width 1568 height 2855
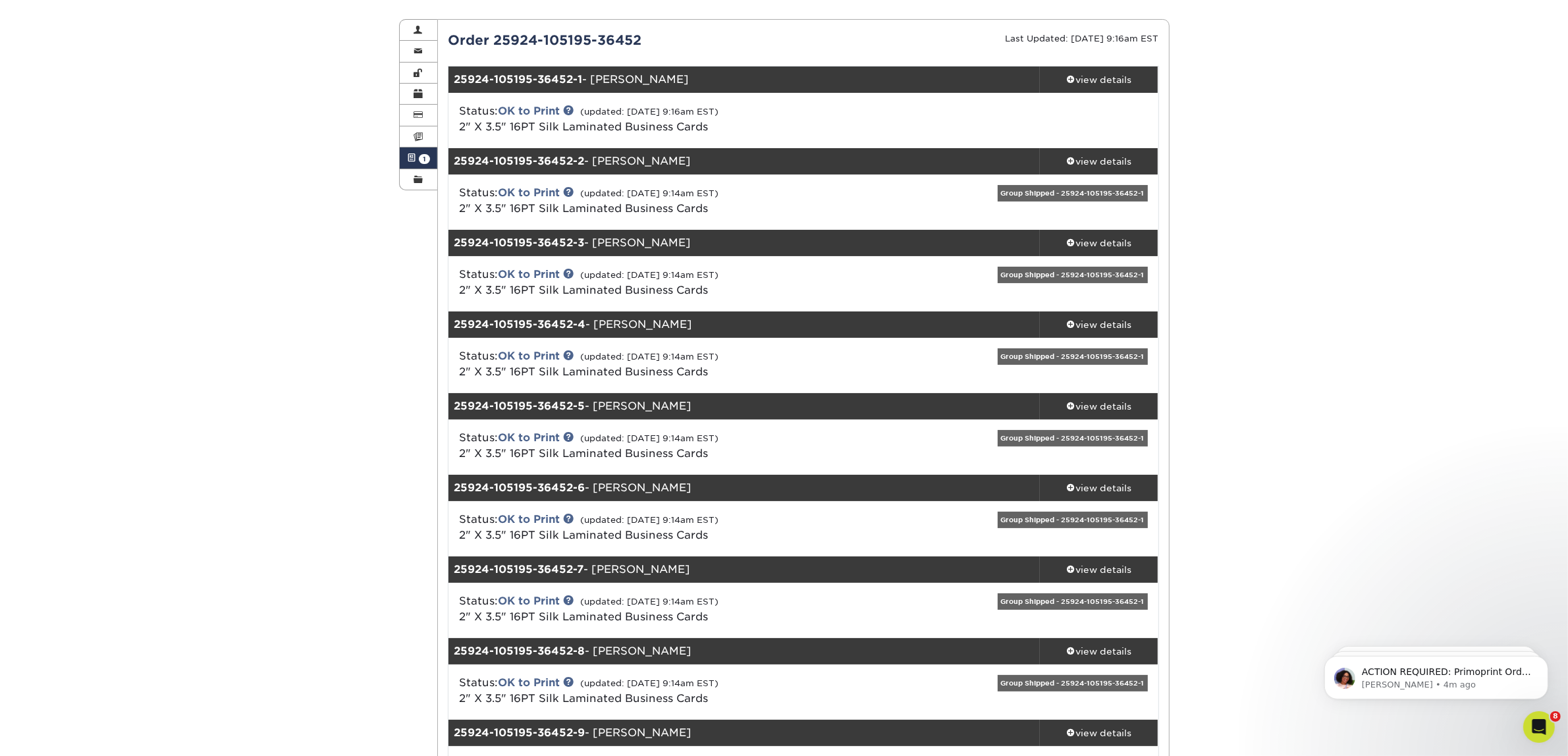
scroll to position [0, 0]
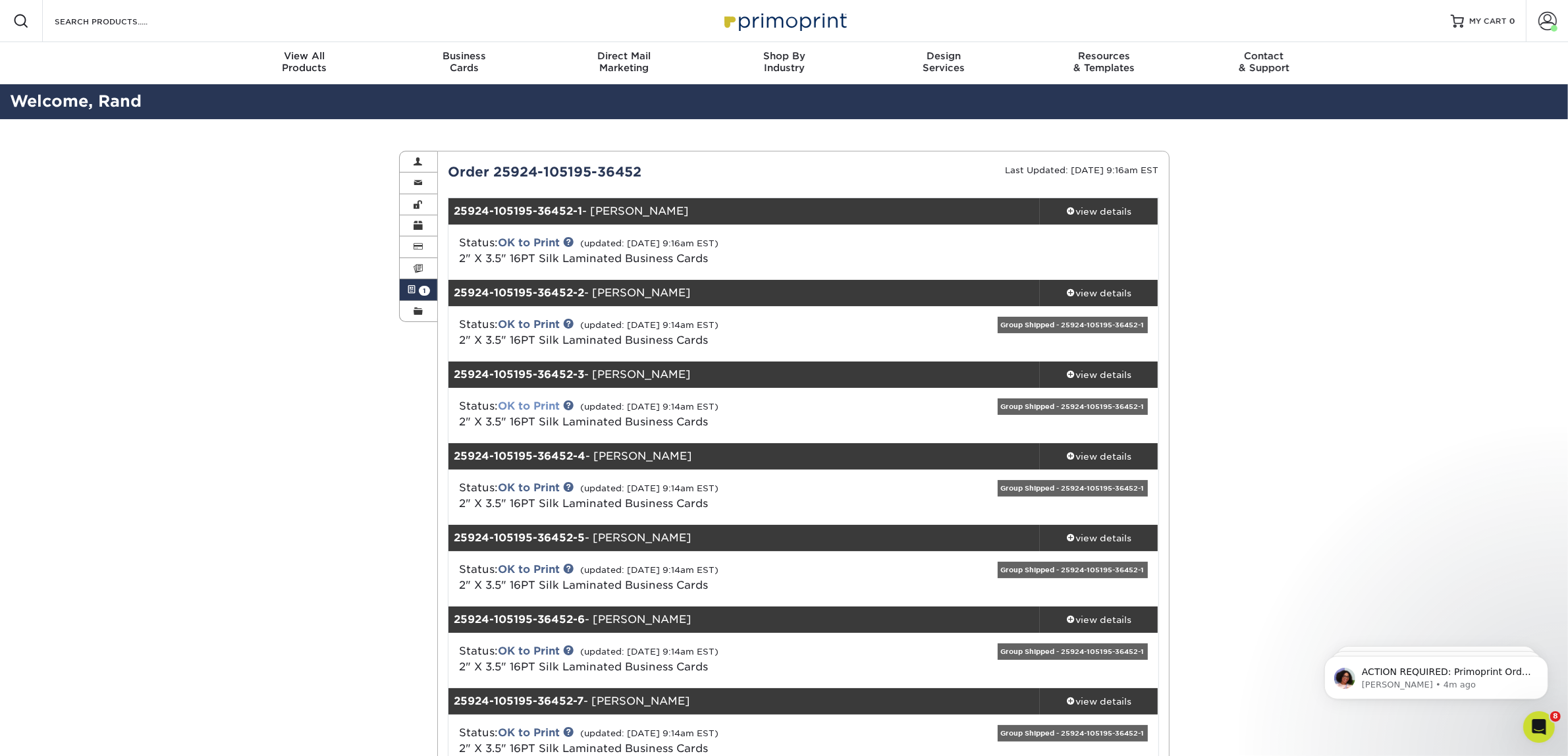
click at [534, 402] on link "OK to Print" at bounding box center [528, 406] width 62 height 13
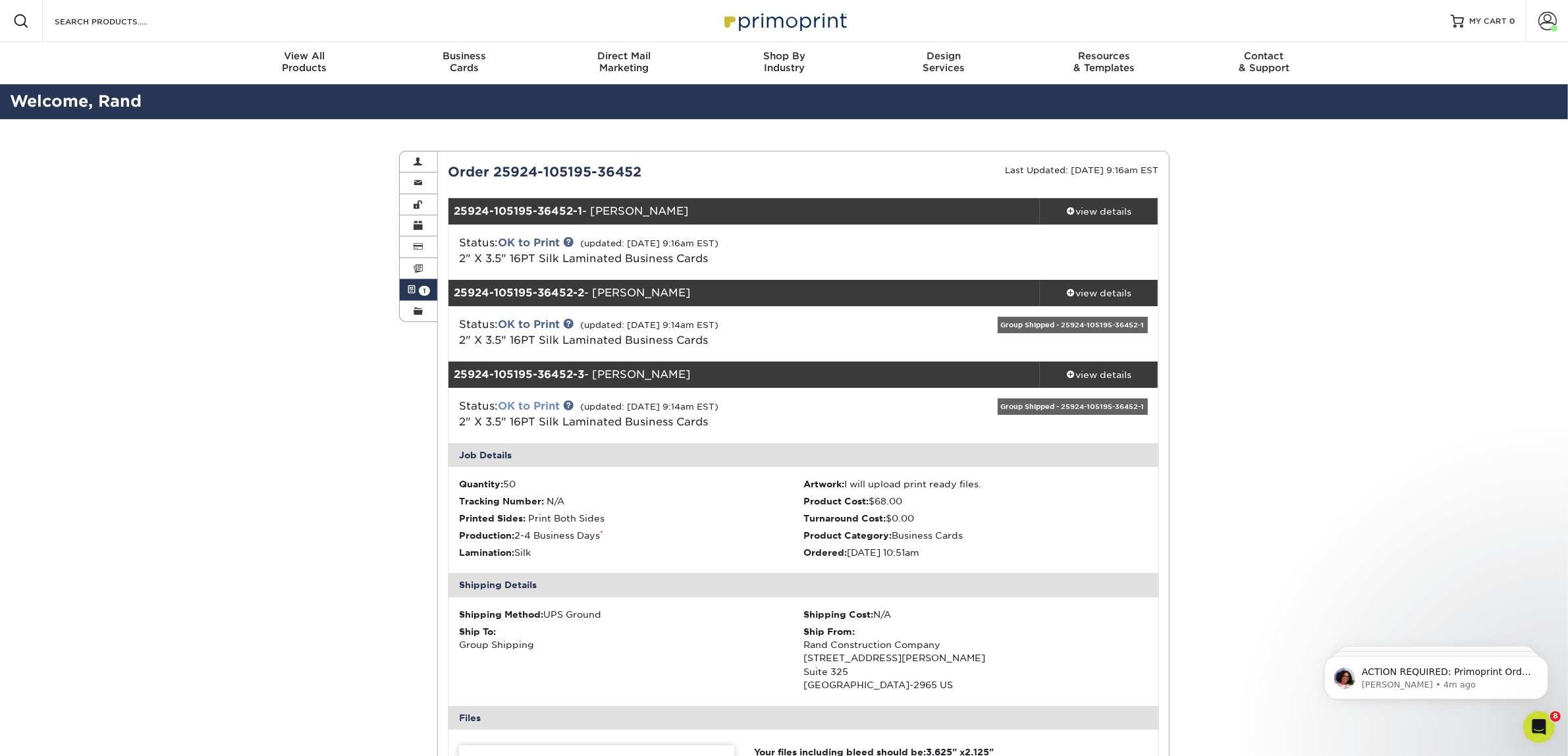
click at [534, 402] on link "OK to Print" at bounding box center [528, 406] width 62 height 13
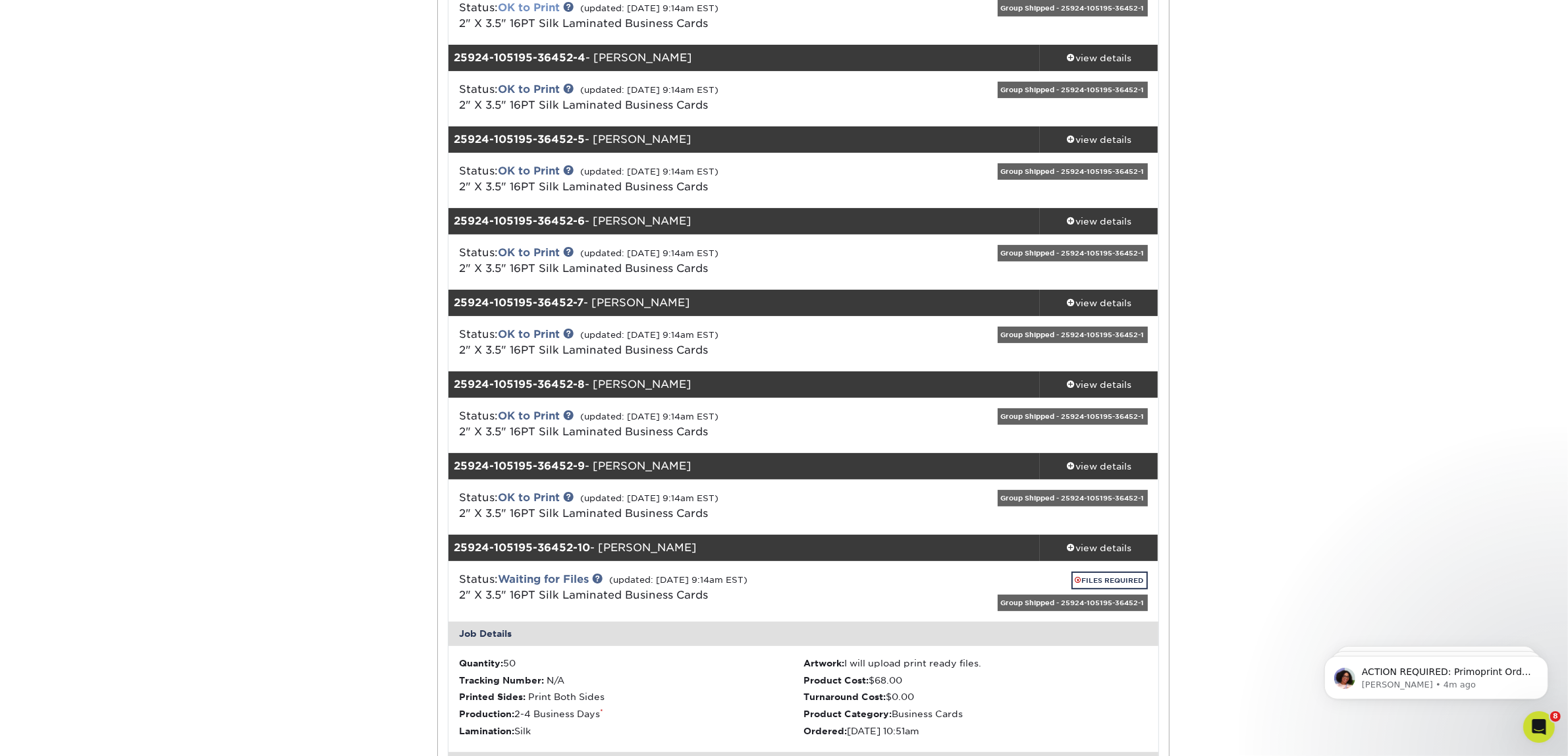
scroll to position [576, 0]
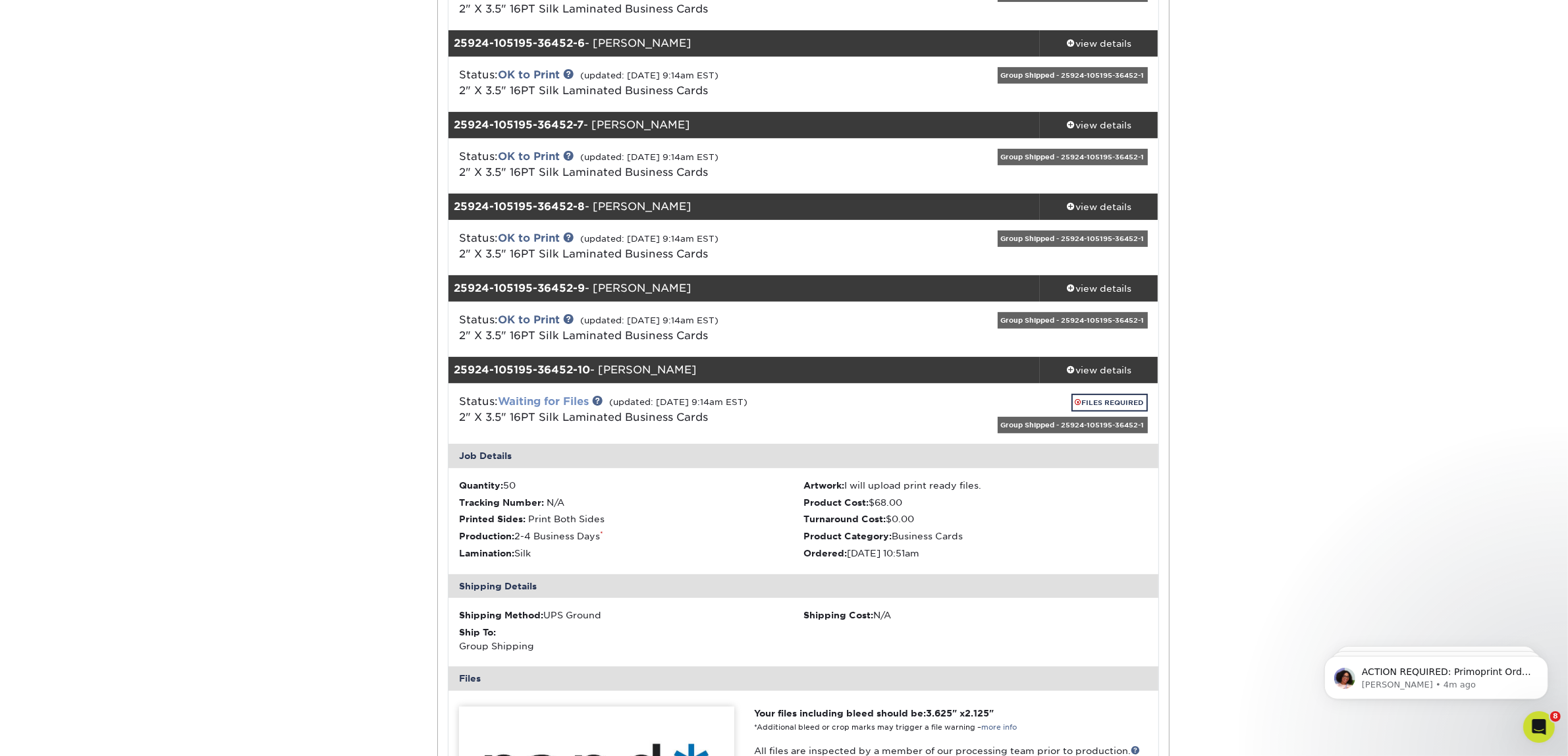
click at [567, 396] on link "Waiting for Files" at bounding box center [543, 401] width 91 height 13
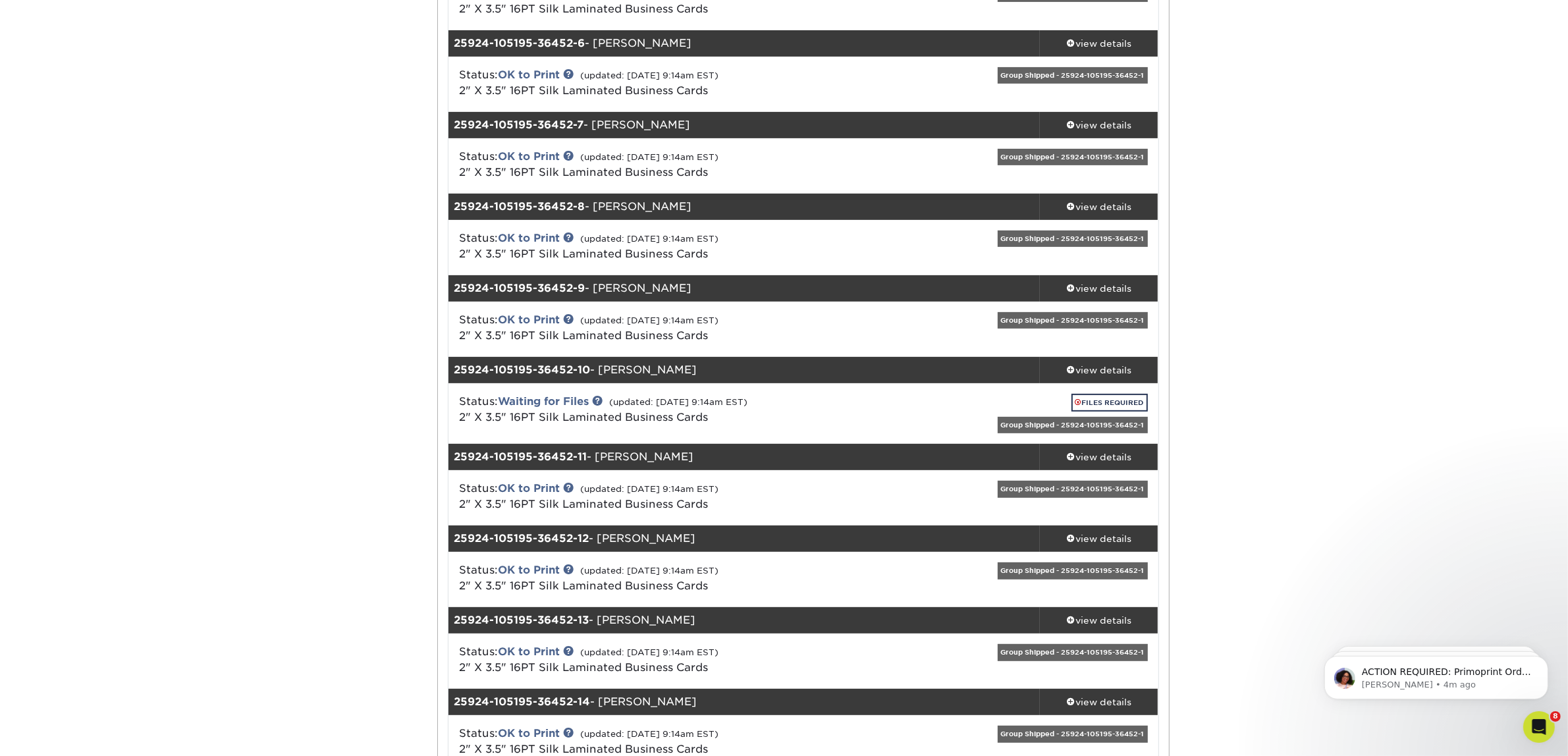
click at [1395, 447] on div "Active Orders Account Overview Contact Information Change Password Address Book…" at bounding box center [784, 527] width 1568 height 1968
click at [1102, 403] on link "FILES REQUIRED" at bounding box center [1110, 403] width 77 height 18
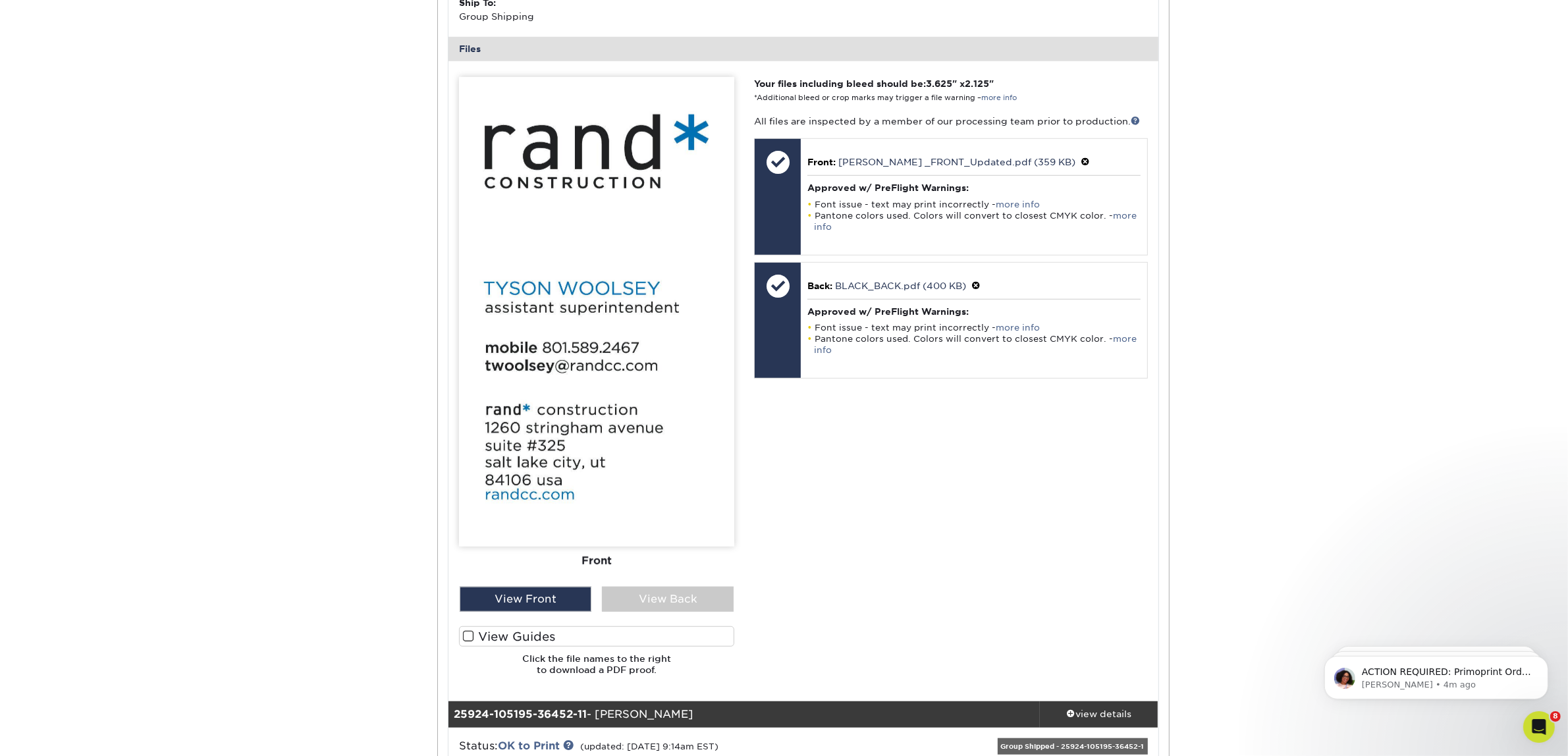
scroll to position [1235, 0]
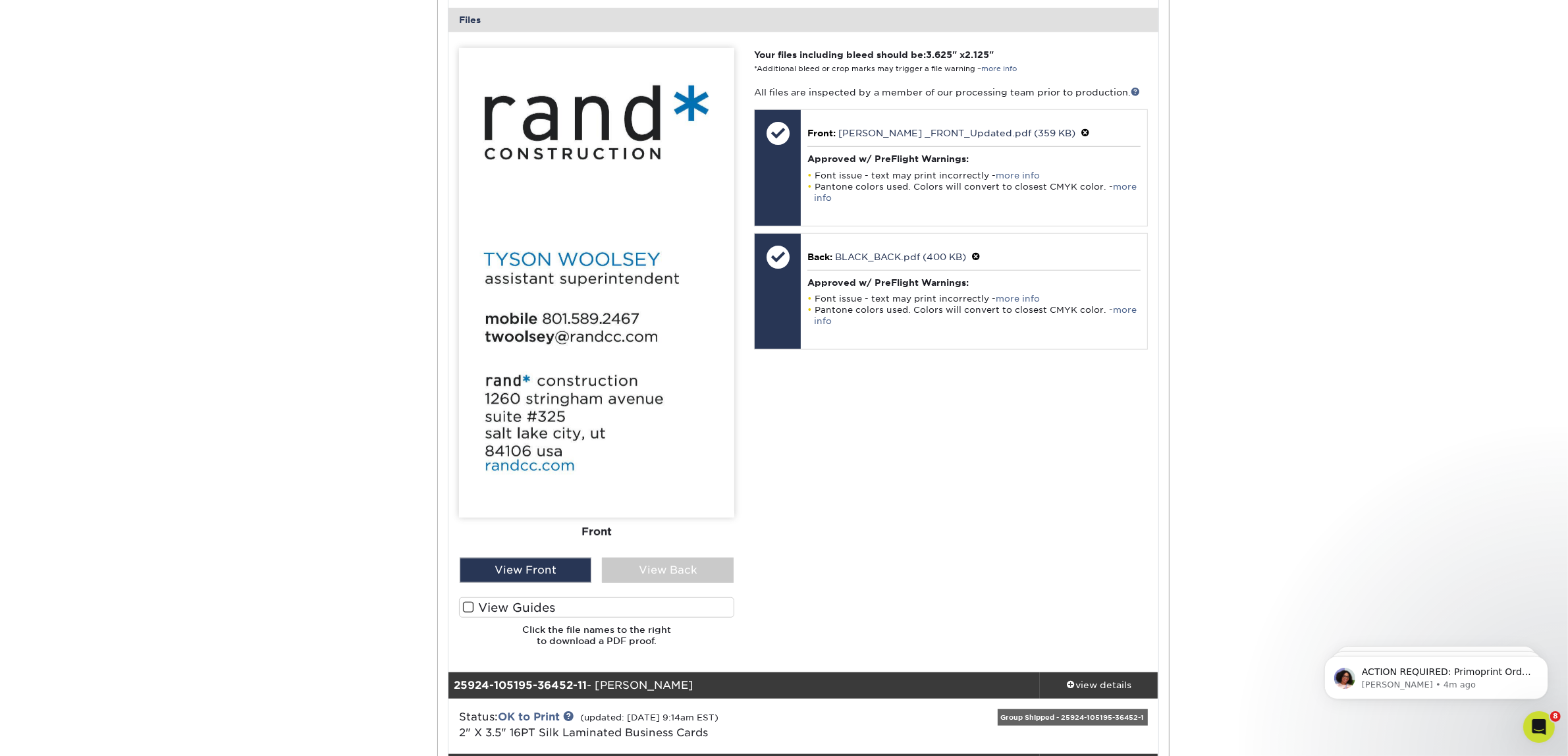
click at [563, 643] on h6 "Click the file names to the right to download a PDF proof." at bounding box center [596, 640] width 275 height 32
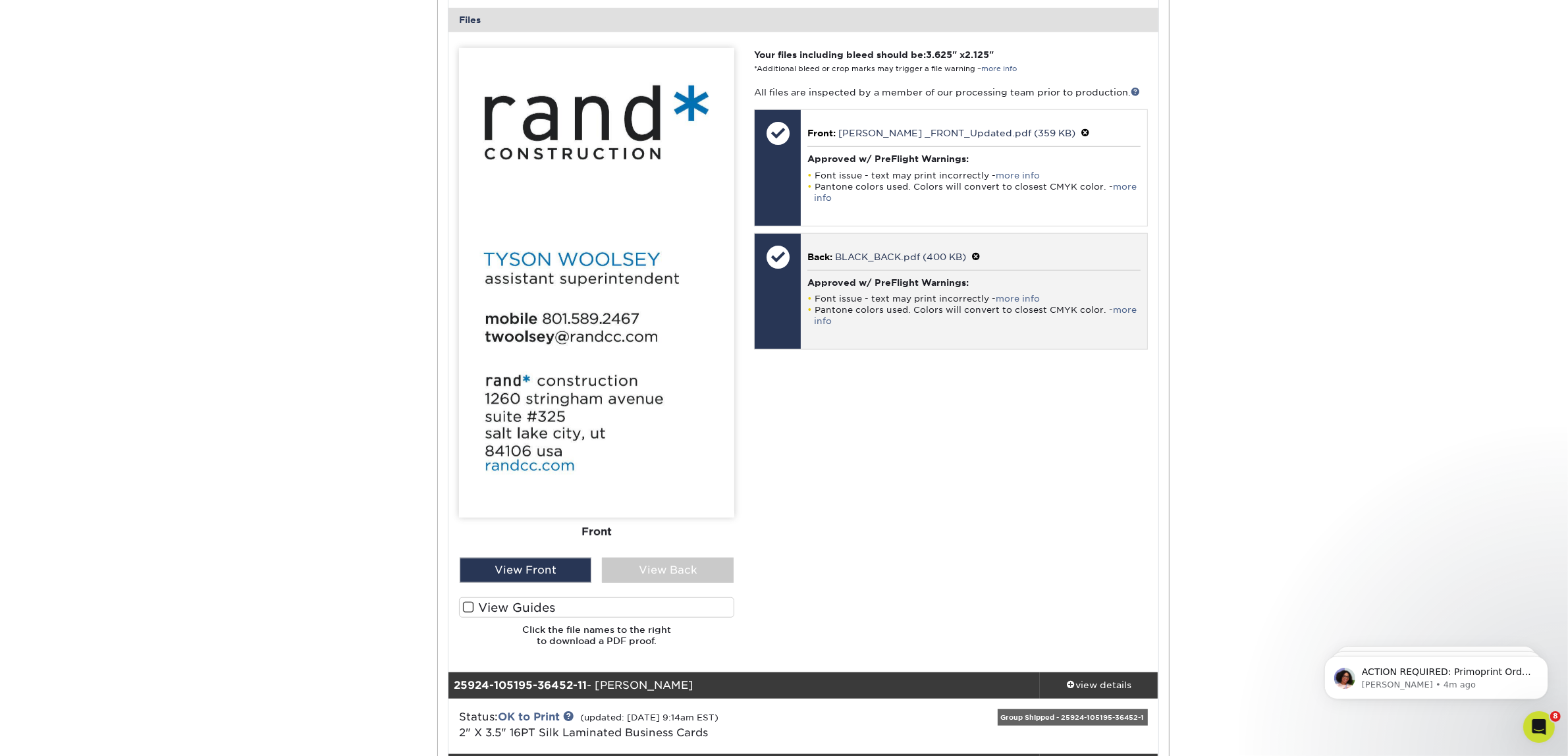
click at [864, 301] on li "Font issue - text may print incorrectly - more info" at bounding box center [973, 299] width 332 height 11
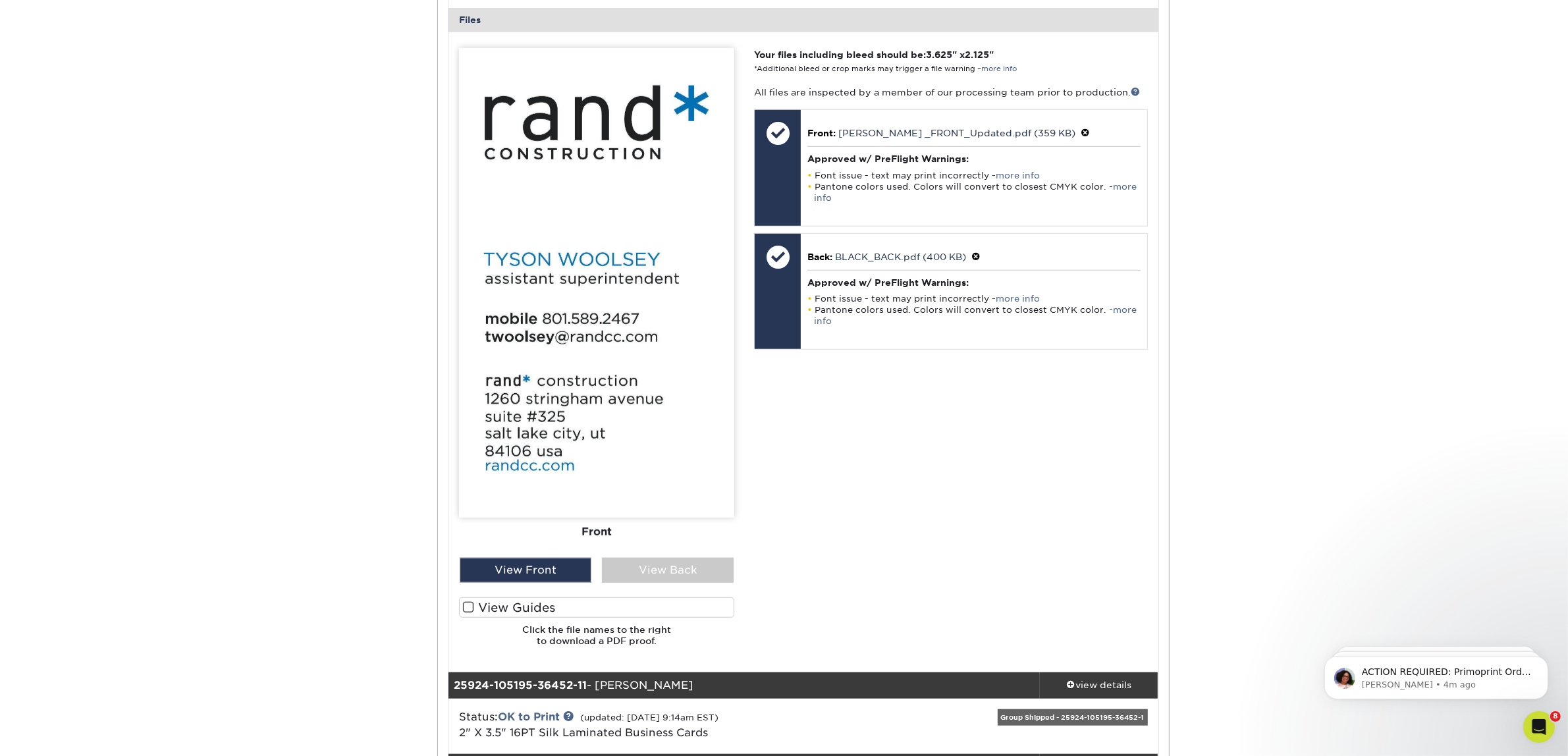
click at [803, 464] on div "Your files including bleed should be: 3.625 " x 2.125 " *Additional bleed or cr…" at bounding box center [950, 352] width 413 height 609
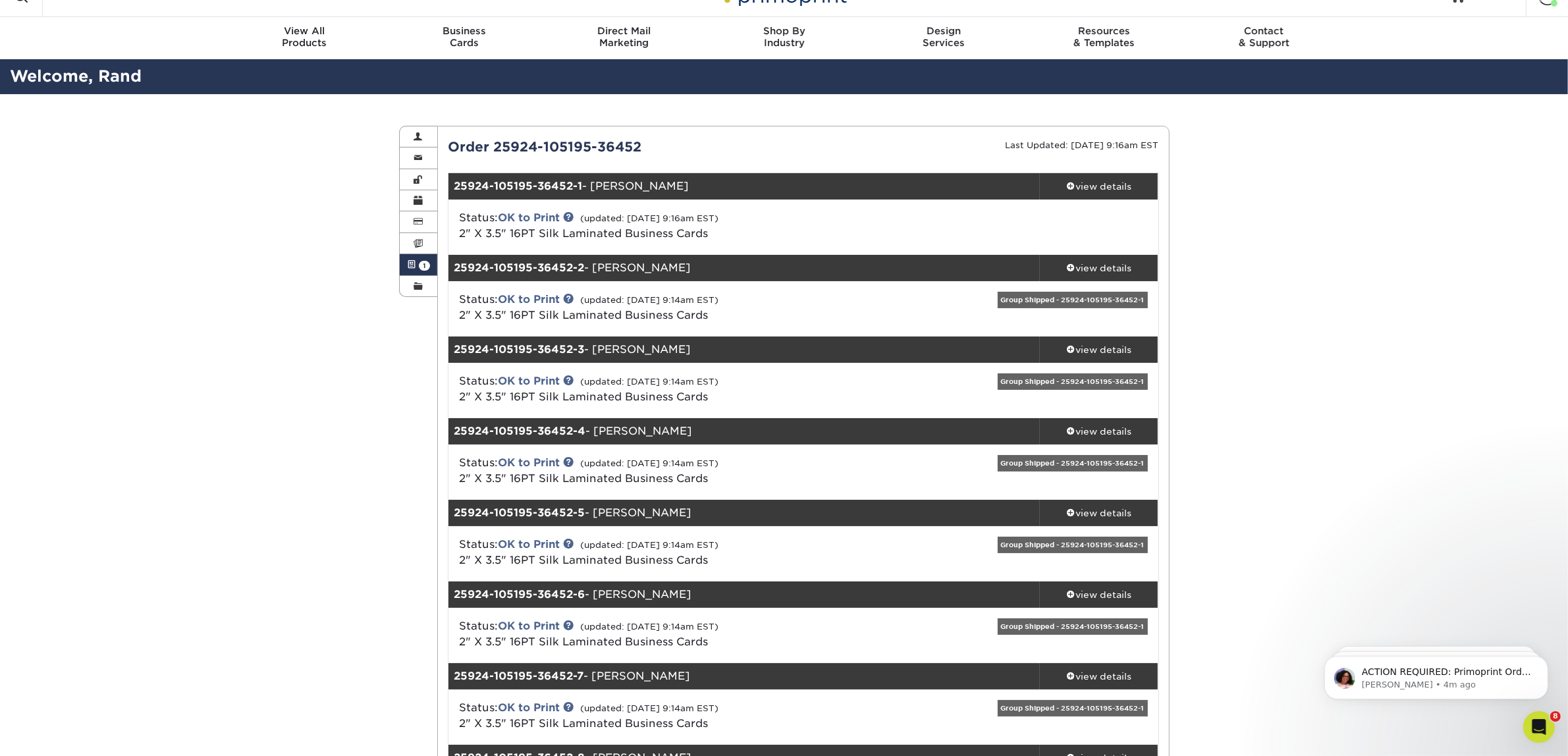
scroll to position [0, 0]
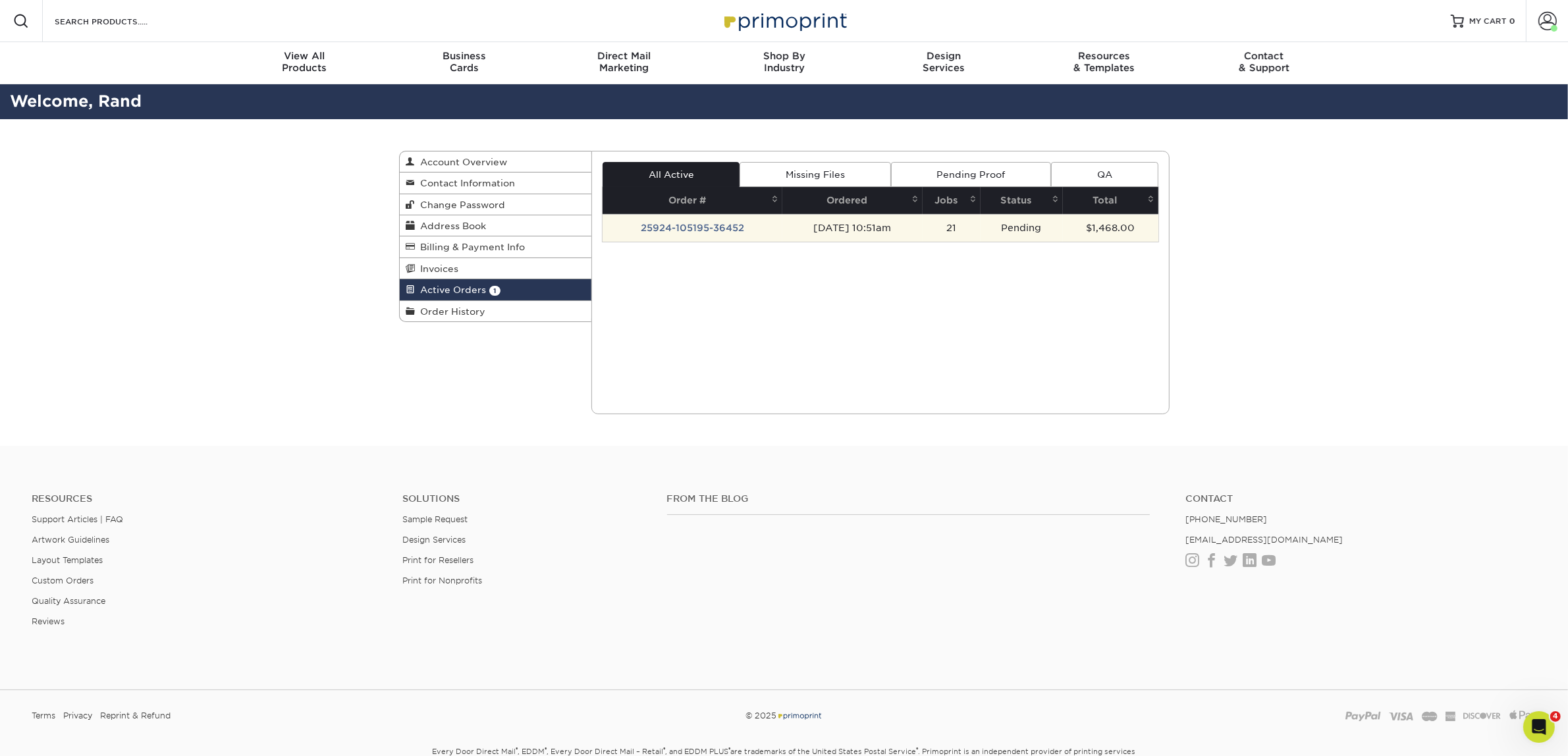
click at [1005, 225] on td "Pending" at bounding box center [1021, 228] width 82 height 28
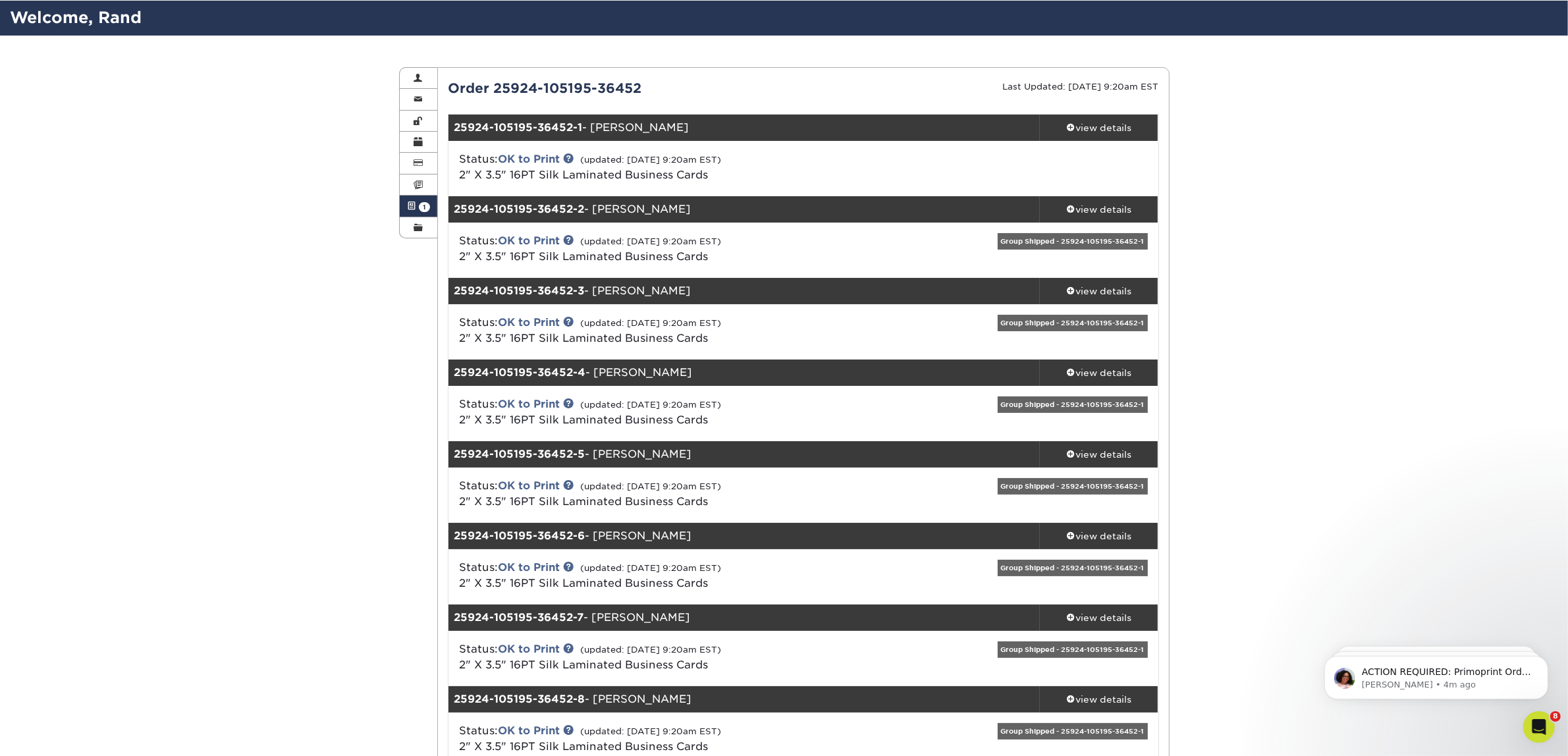
scroll to position [82, 0]
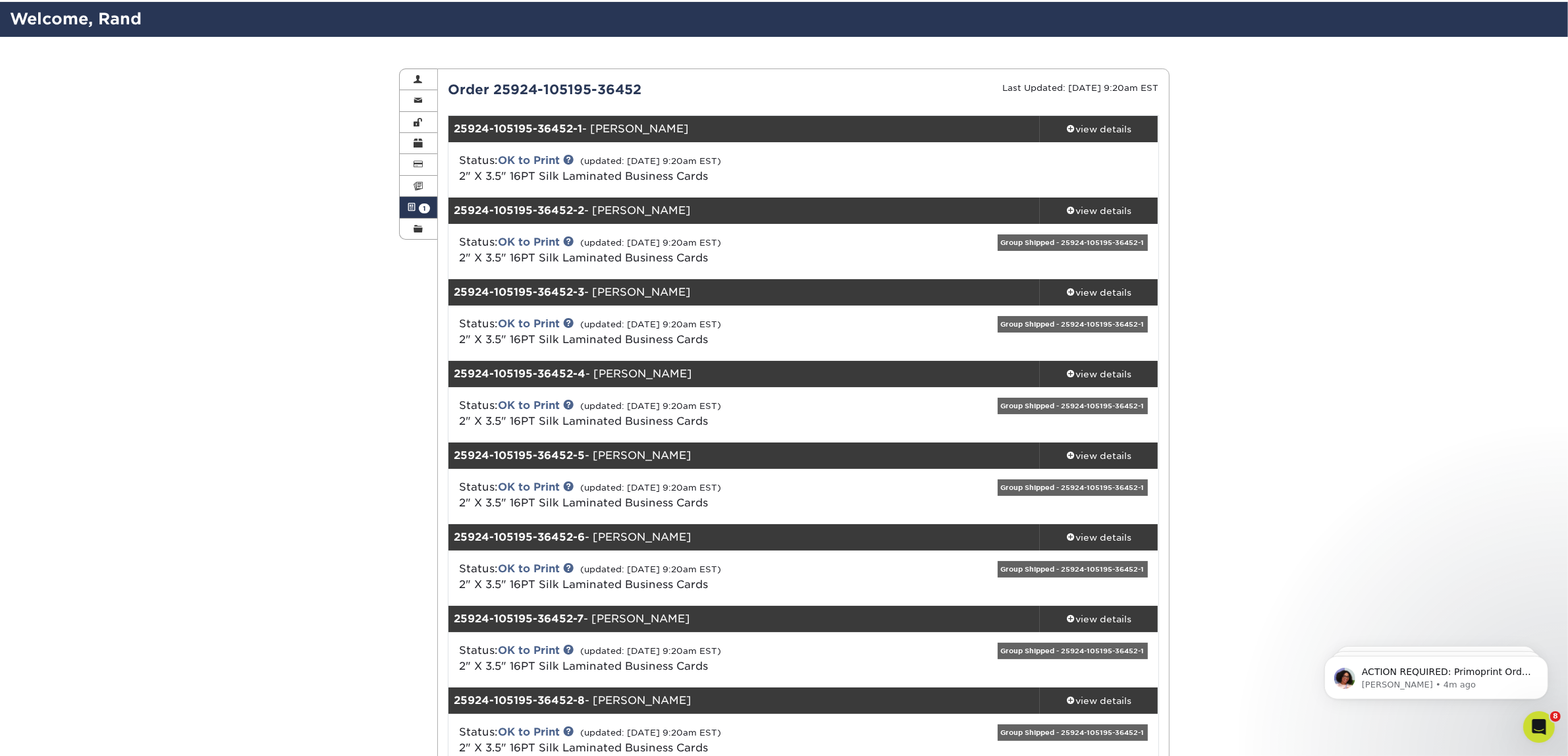
click at [824, 175] on div "Status: OK to Print (updated: 09/25/2025 9:20am EST) 2" X 3.5" 16PT Silk Lamina…" at bounding box center [685, 169] width 472 height 32
click at [1081, 119] on link "view details" at bounding box center [1099, 129] width 118 height 26
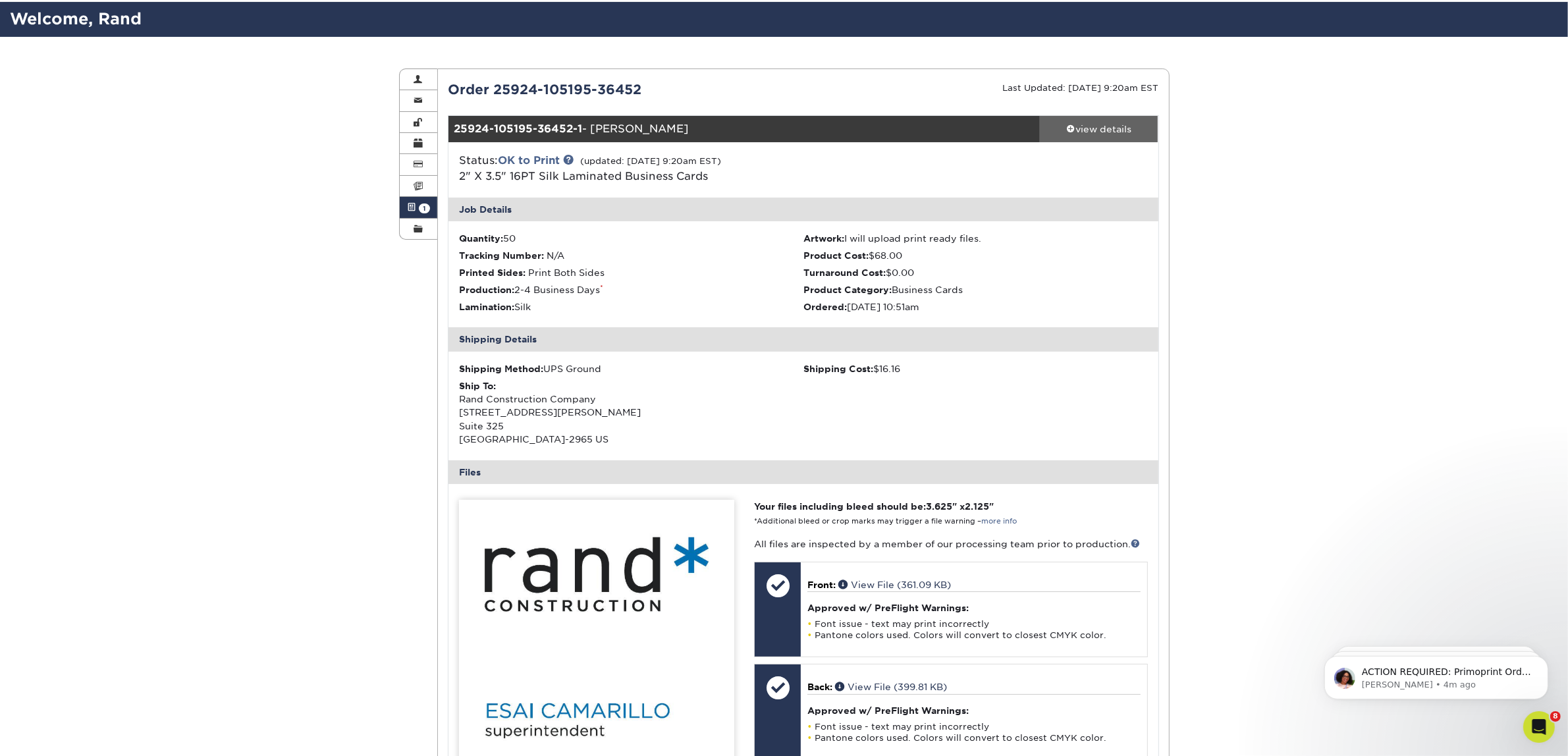
click at [1088, 129] on div "view details" at bounding box center [1099, 129] width 118 height 13
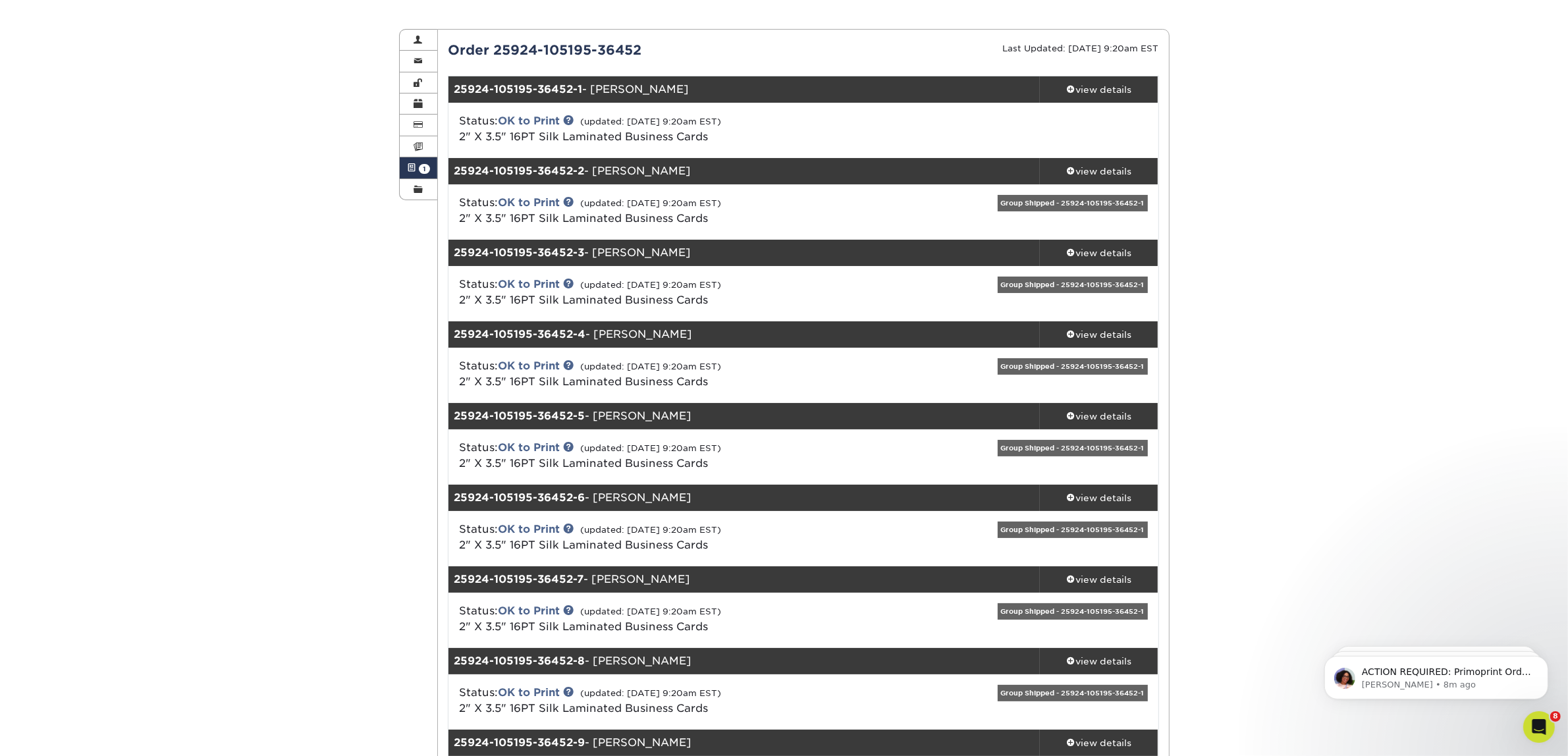
scroll to position [0, 0]
